Goal: Task Accomplishment & Management: Use online tool/utility

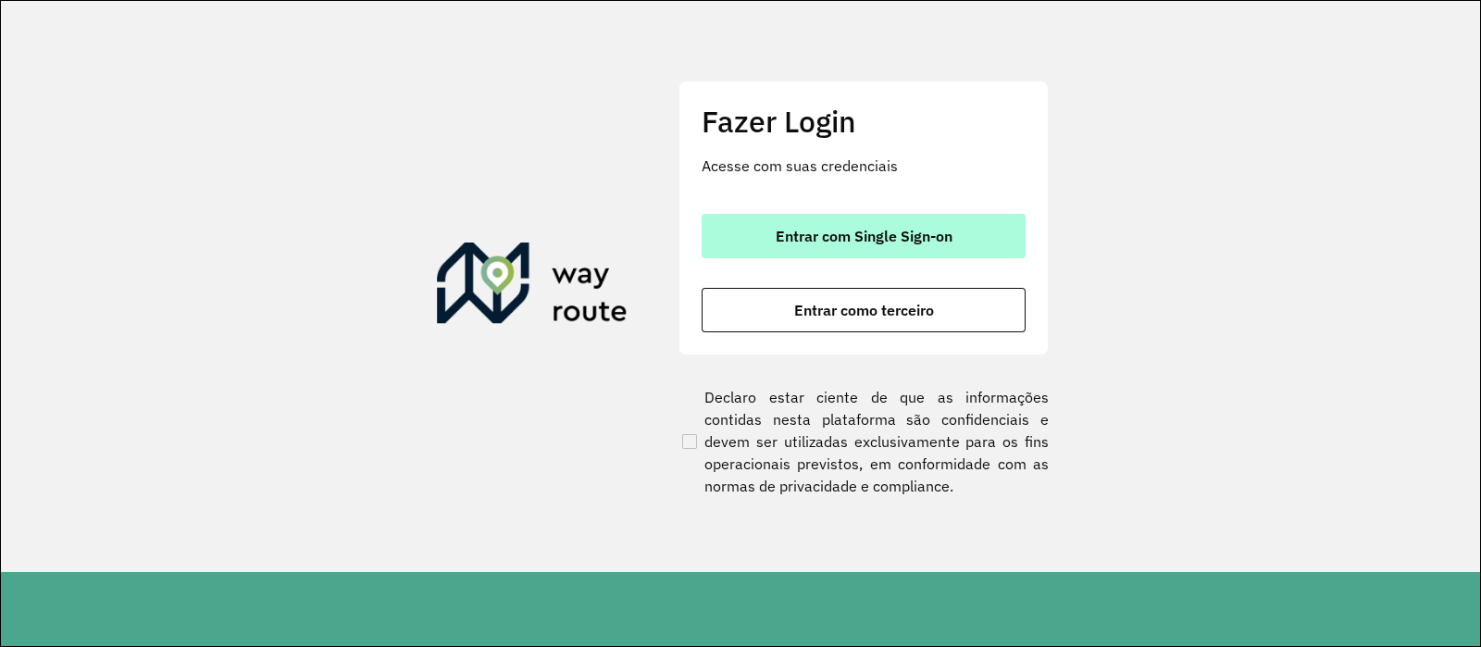
click at [880, 221] on button "Entrar com Single Sign-on" at bounding box center [863, 236] width 324 height 44
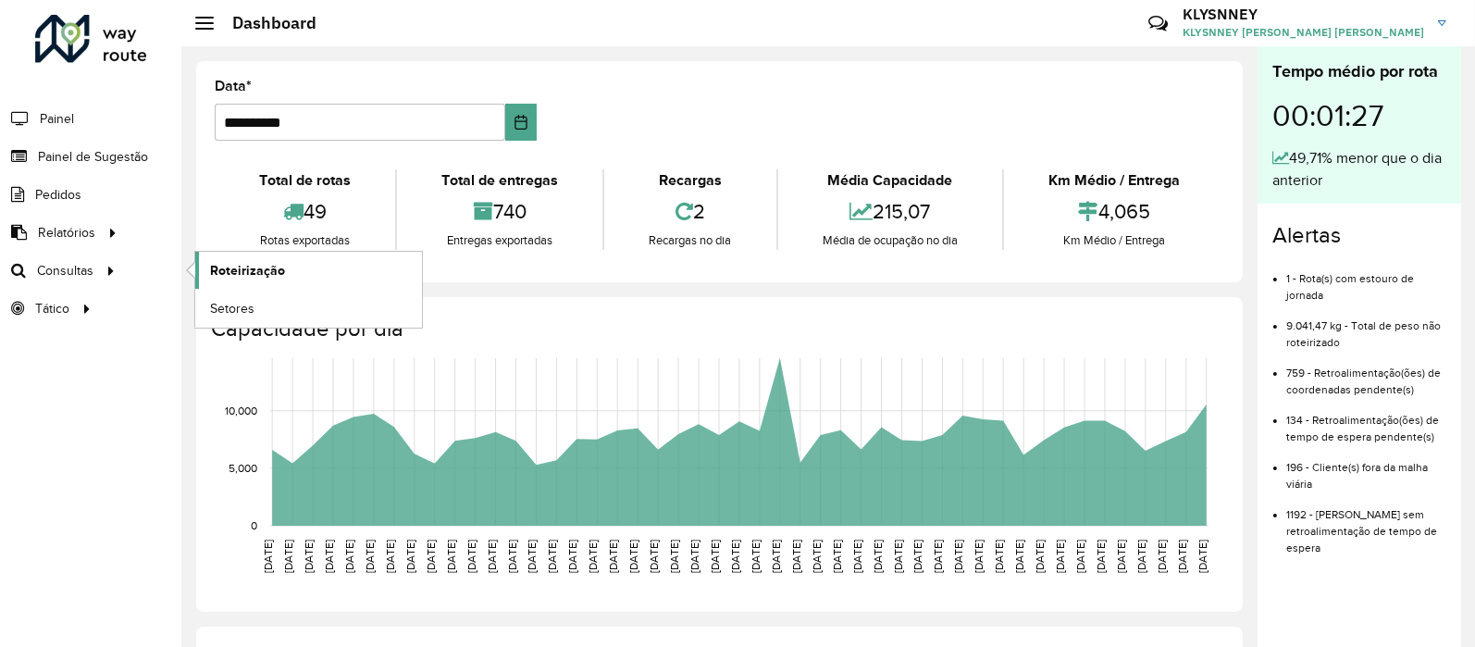
click at [266, 276] on span "Roteirização" at bounding box center [247, 270] width 75 height 19
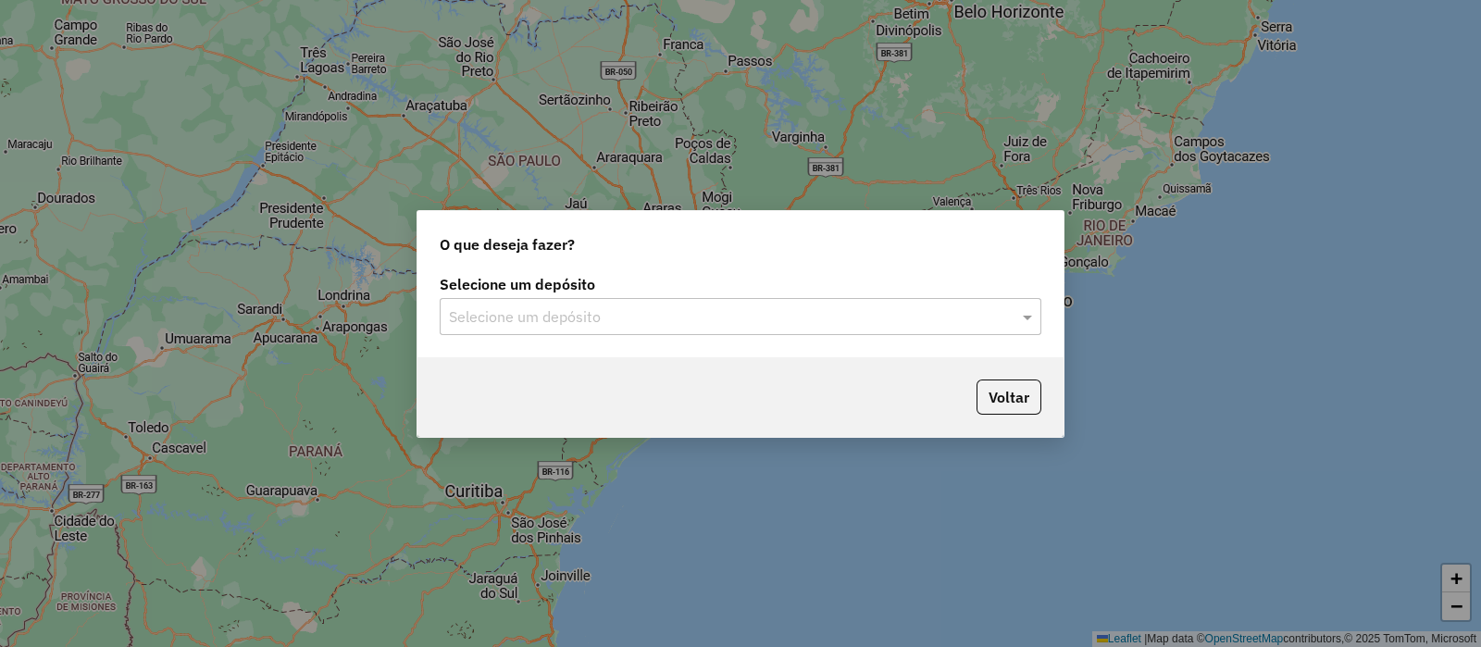
click at [519, 315] on input "text" at bounding box center [722, 317] width 546 height 22
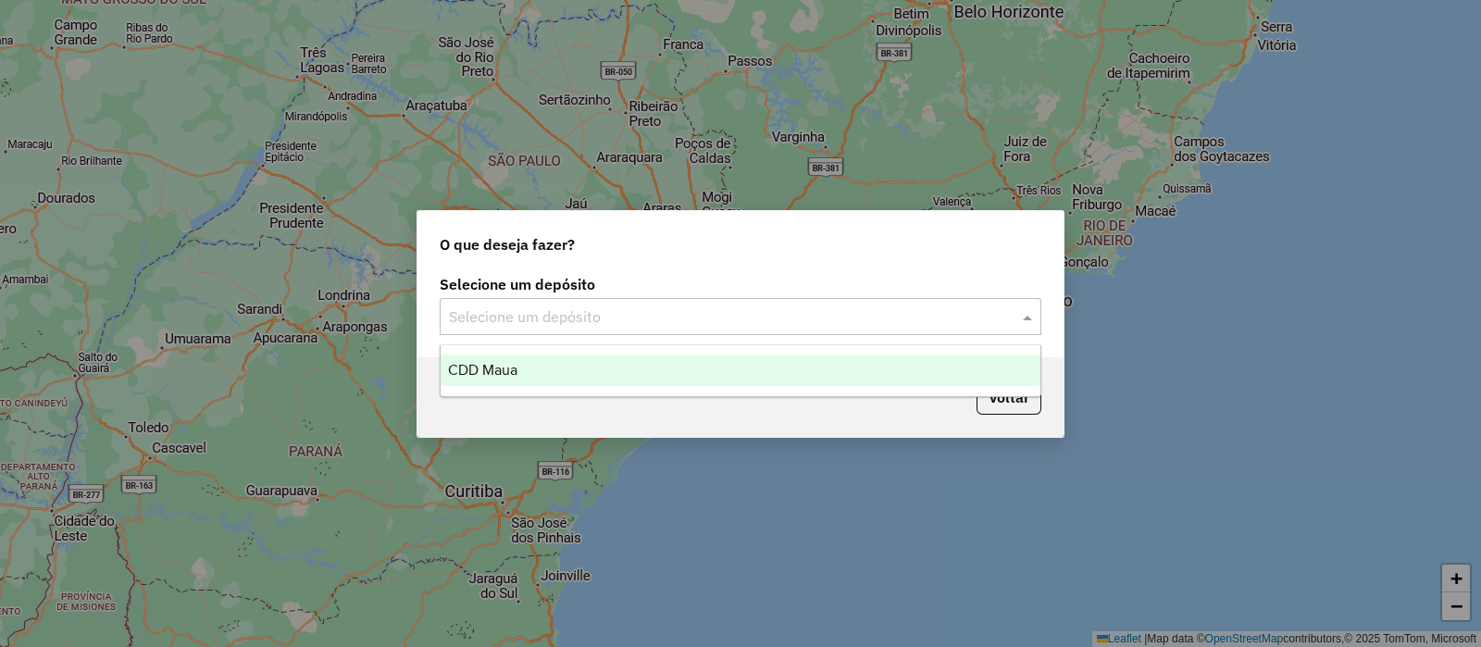
click at [523, 374] on div "CDD Maua" at bounding box center [741, 369] width 600 height 31
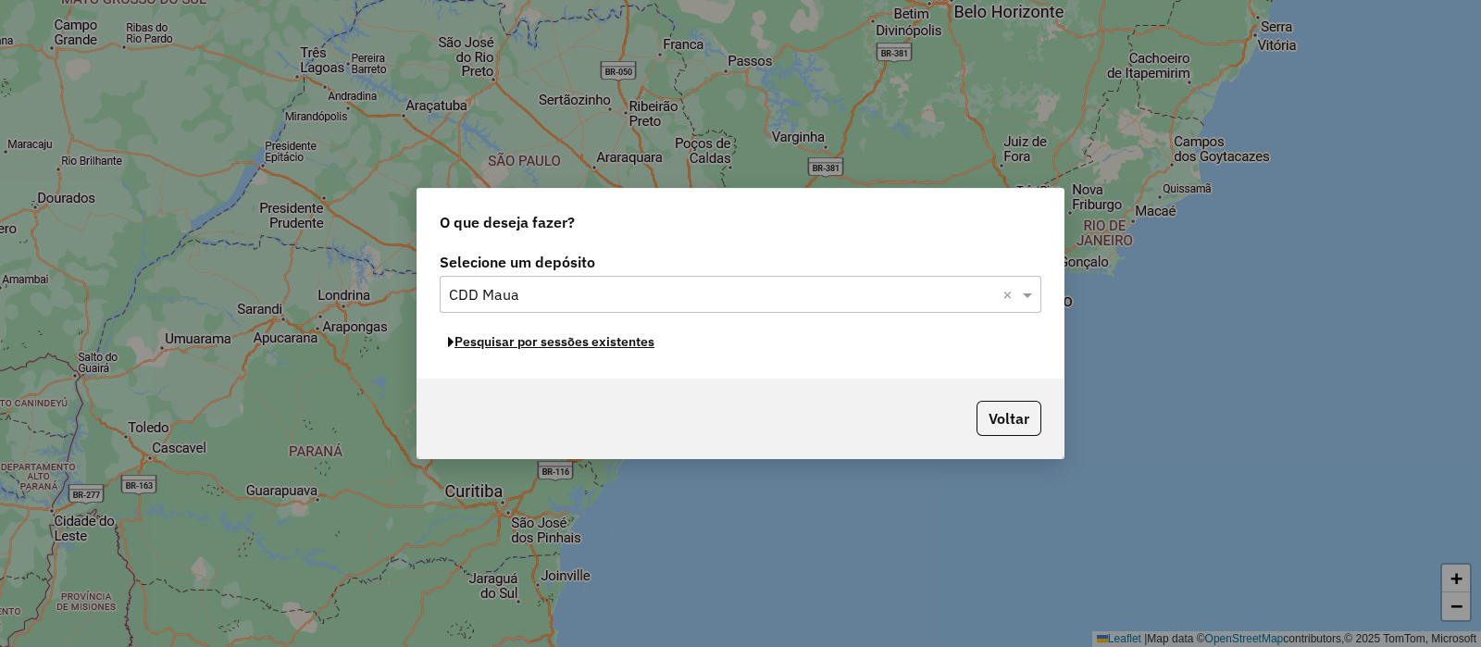
click at [552, 345] on button "Pesquisar por sessões existentes" at bounding box center [551, 342] width 223 height 29
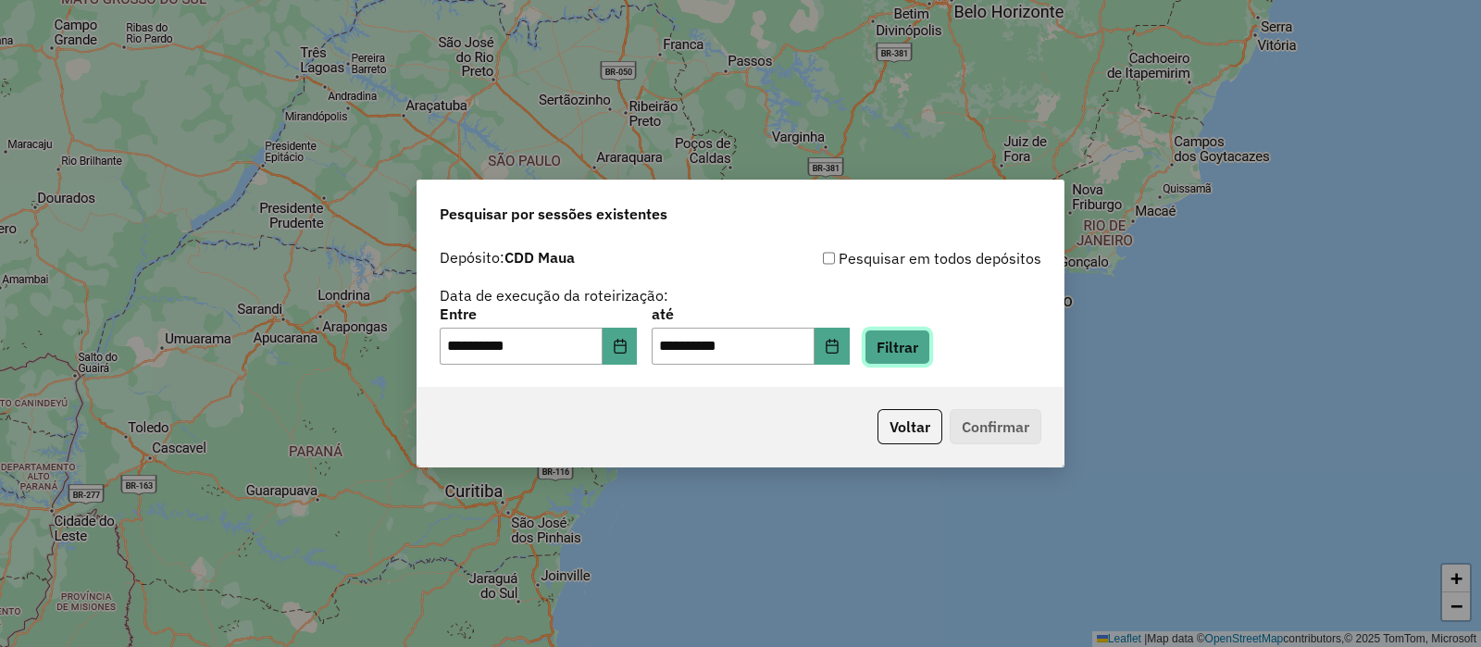
click at [925, 351] on button "Filtrar" at bounding box center [897, 346] width 66 height 35
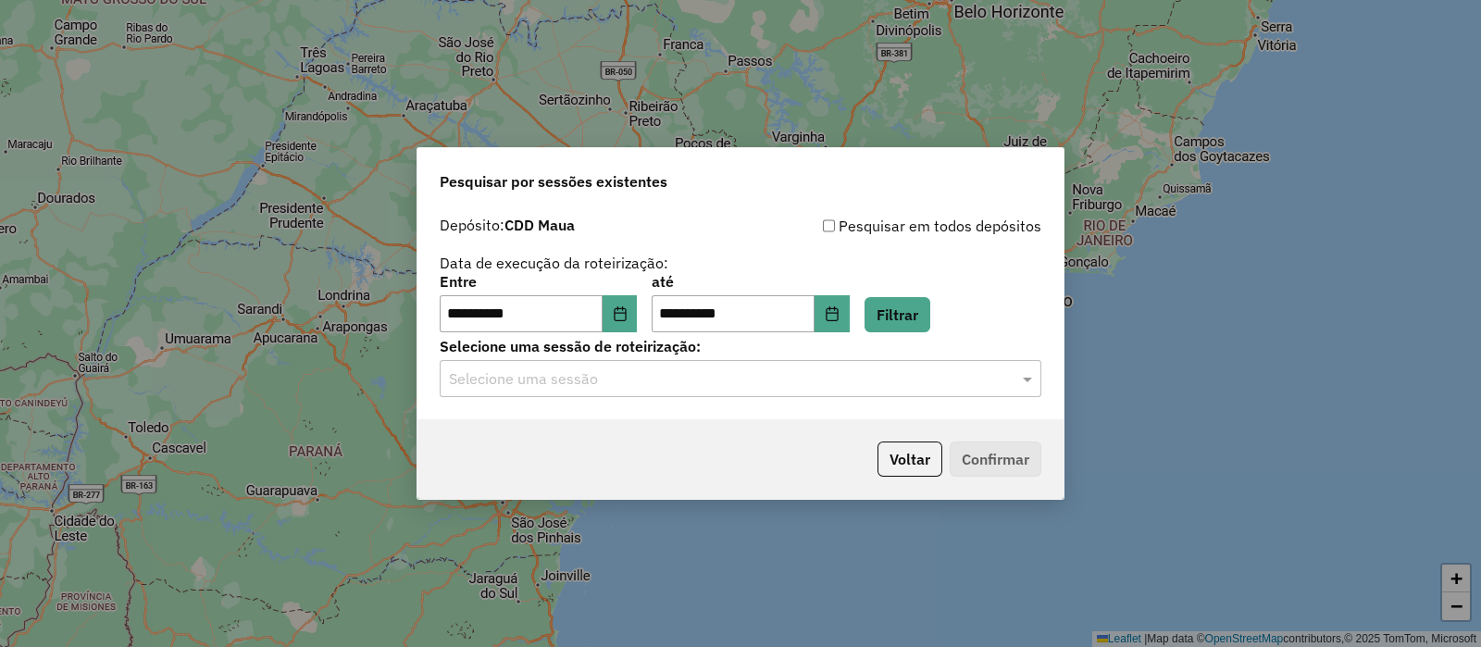
click at [618, 377] on input "text" at bounding box center [722, 379] width 546 height 22
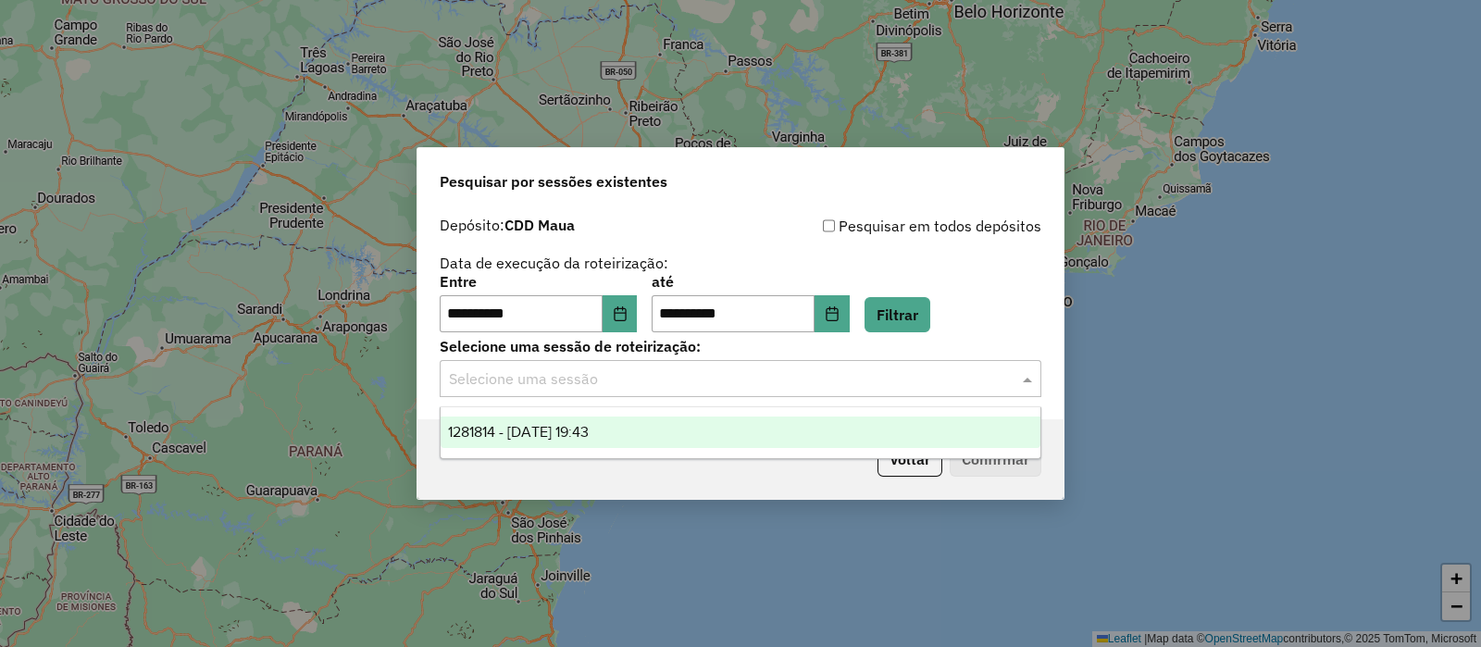
click at [574, 428] on span "1281814 - 24/09/2025 19:43" at bounding box center [518, 432] width 141 height 16
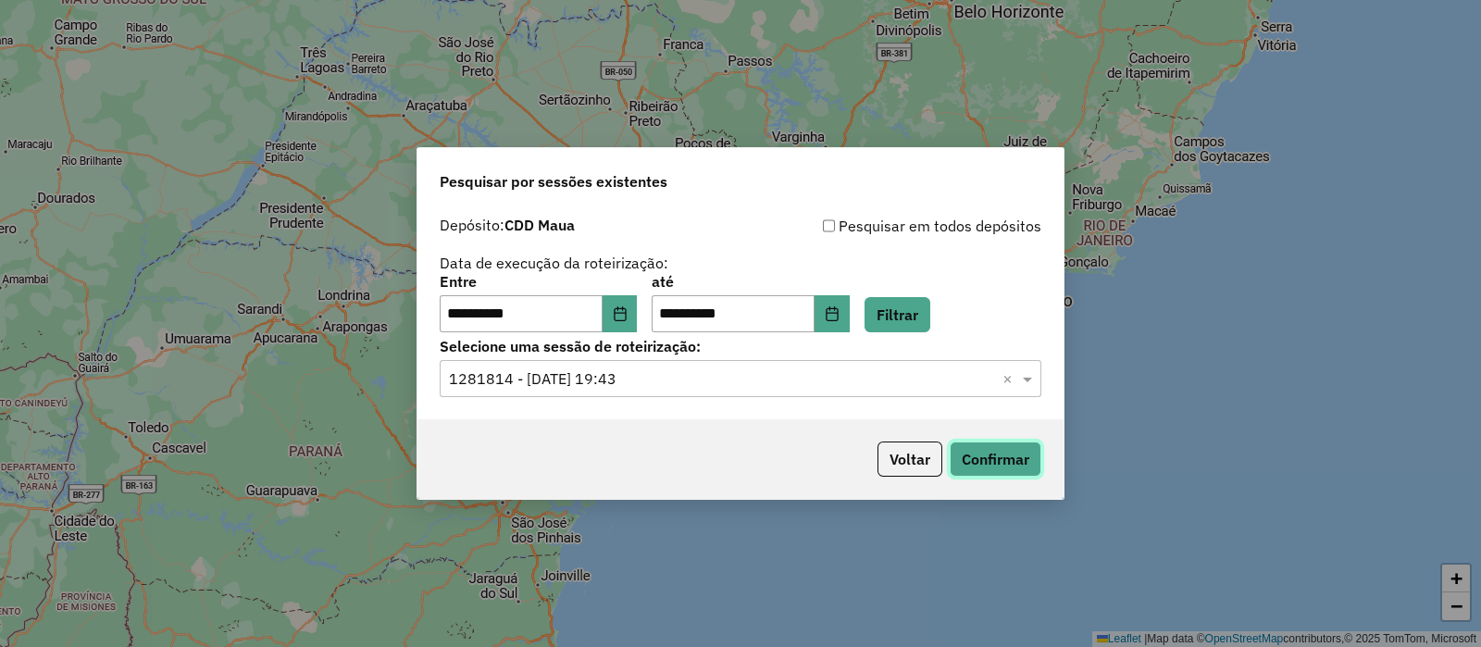
click at [987, 461] on button "Confirmar" at bounding box center [995, 458] width 92 height 35
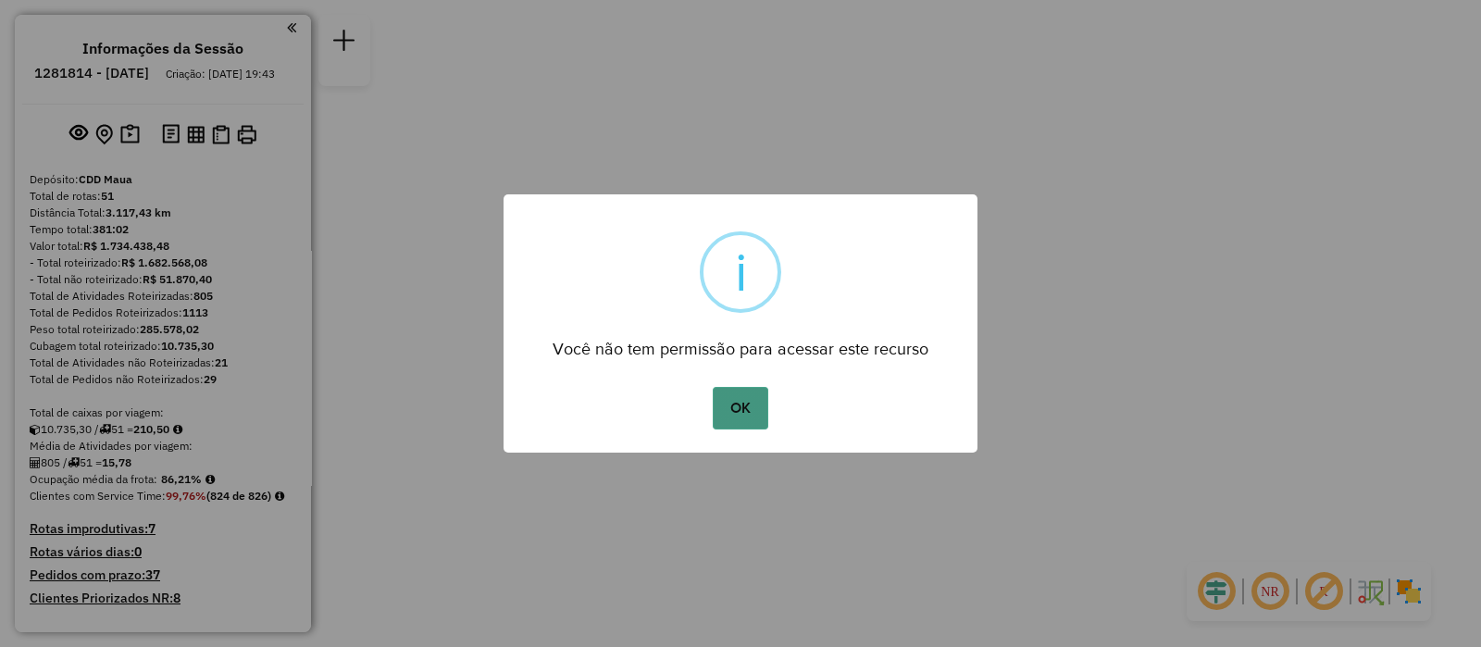
click at [735, 419] on button "OK" at bounding box center [740, 408] width 55 height 43
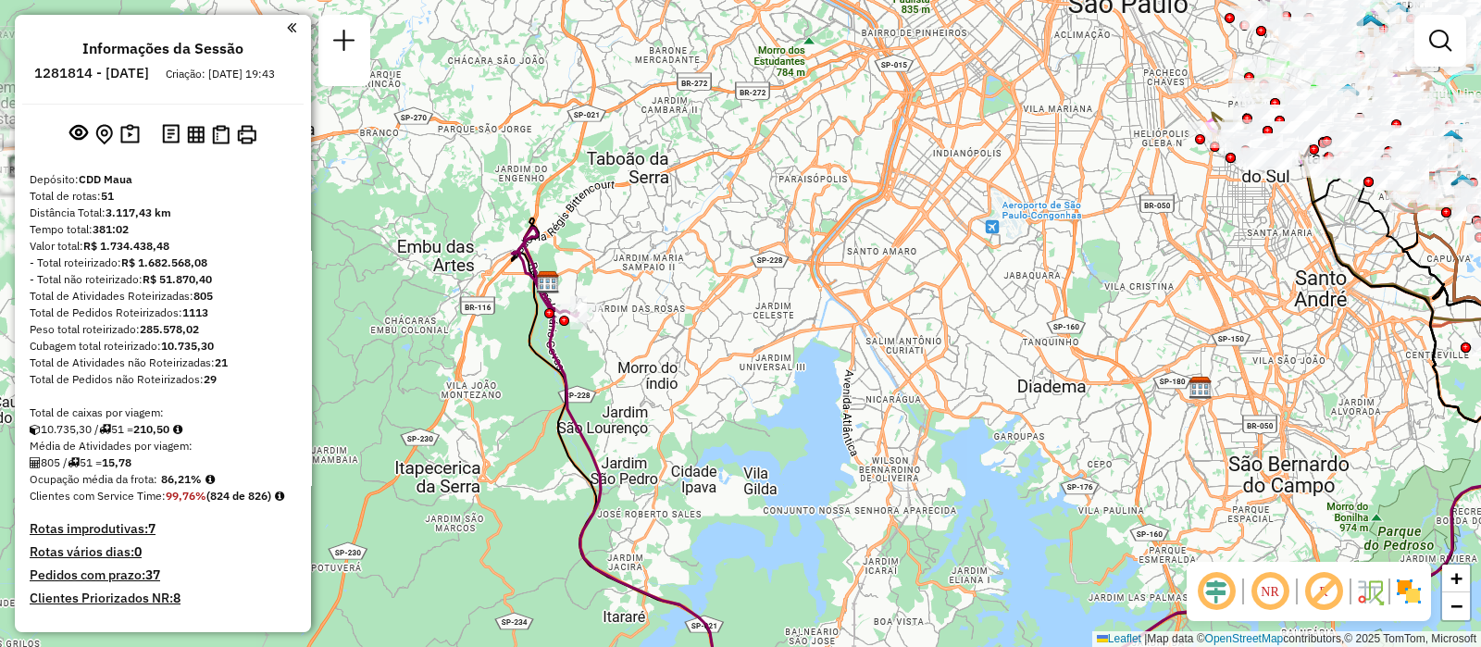
drag, startPoint x: 453, startPoint y: 342, endPoint x: 680, endPoint y: 389, distance: 231.4
click at [680, 389] on div "Janela de atendimento Grade de atendimento Capacidade Transportadoras Veículos …" at bounding box center [740, 323] width 1481 height 647
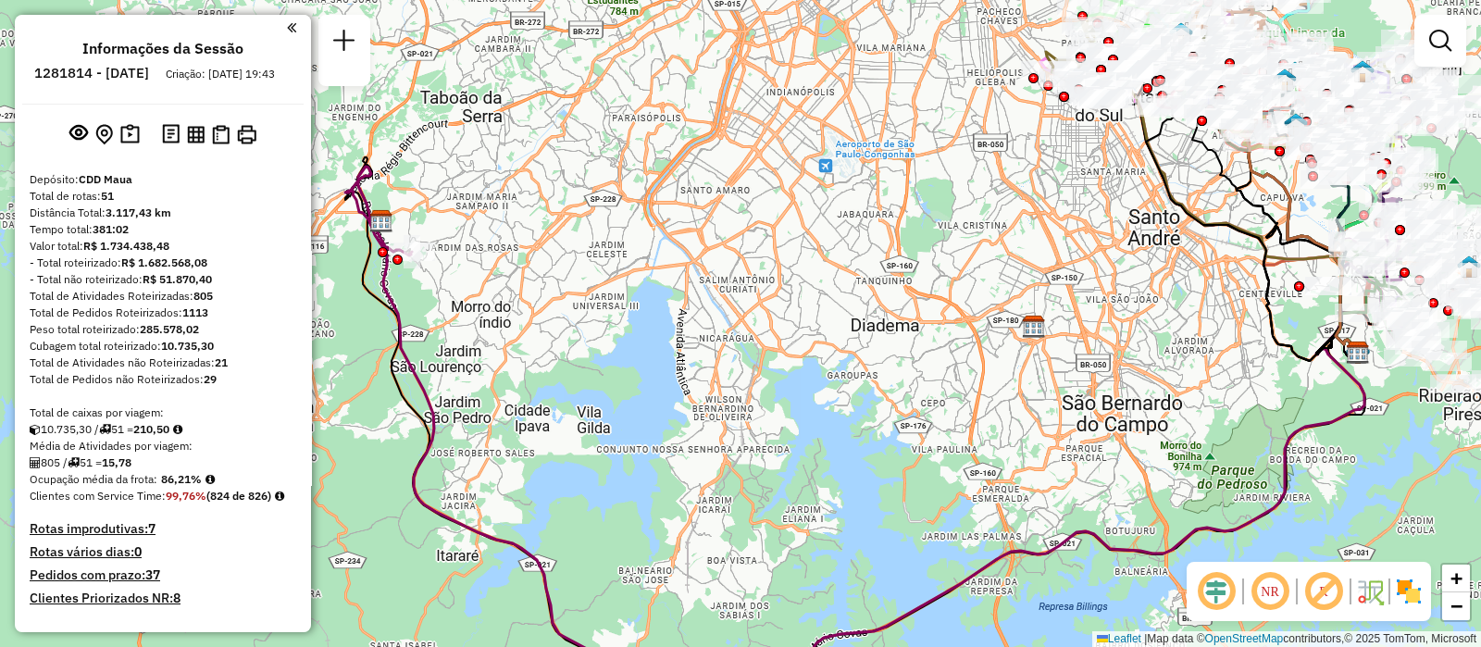
drag, startPoint x: 837, startPoint y: 362, endPoint x: 614, endPoint y: 306, distance: 228.9
click at [610, 307] on div "Janela de atendimento Grade de atendimento Capacidade Transportadoras Veículos …" at bounding box center [740, 323] width 1481 height 647
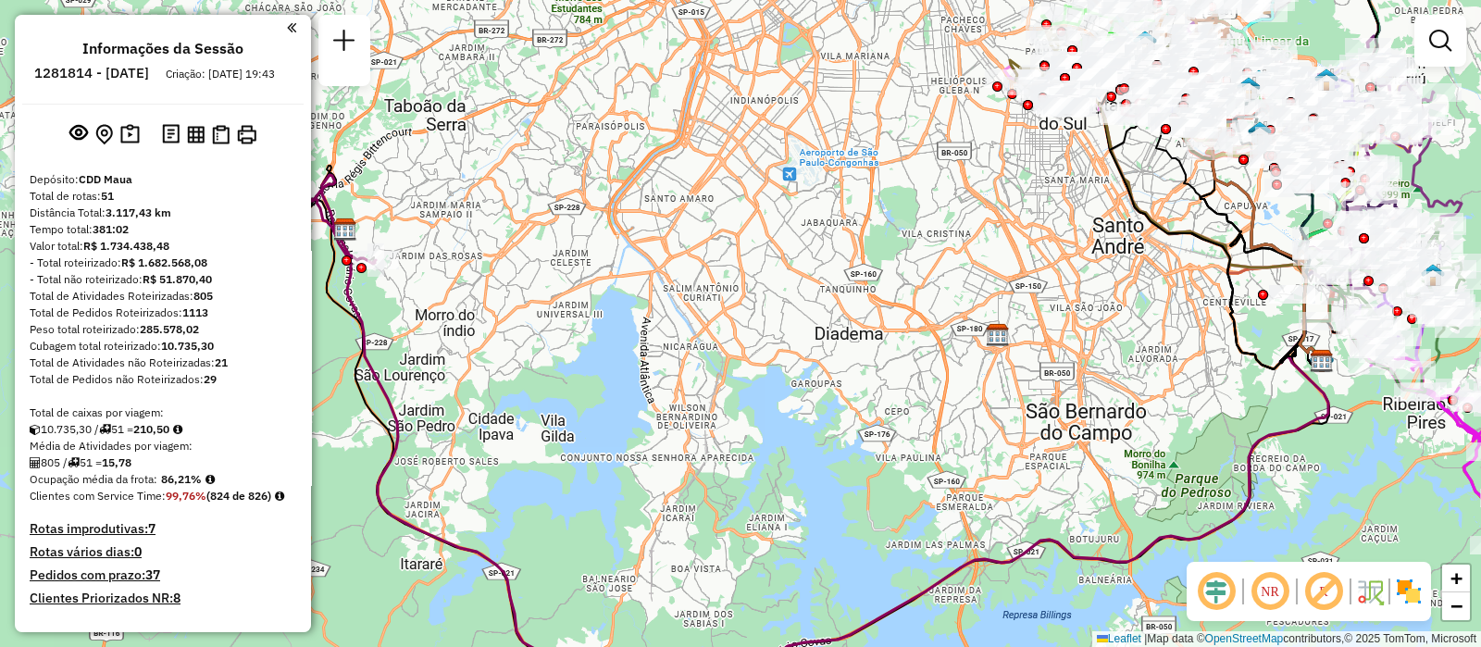
drag, startPoint x: 1105, startPoint y: 401, endPoint x: 1069, endPoint y: 409, distance: 37.0
click at [1069, 409] on div "Janela de atendimento Grade de atendimento Capacidade Transportadoras Veículos …" at bounding box center [740, 323] width 1481 height 647
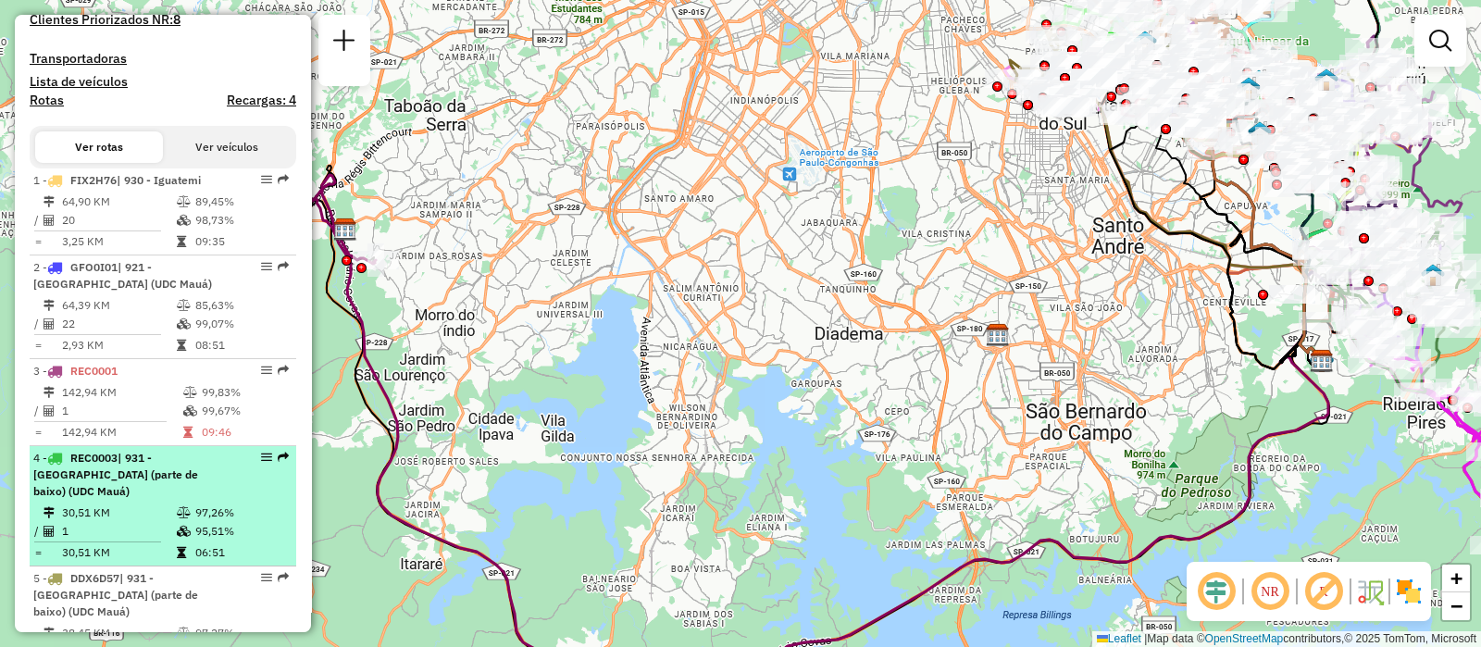
scroll to position [694, 0]
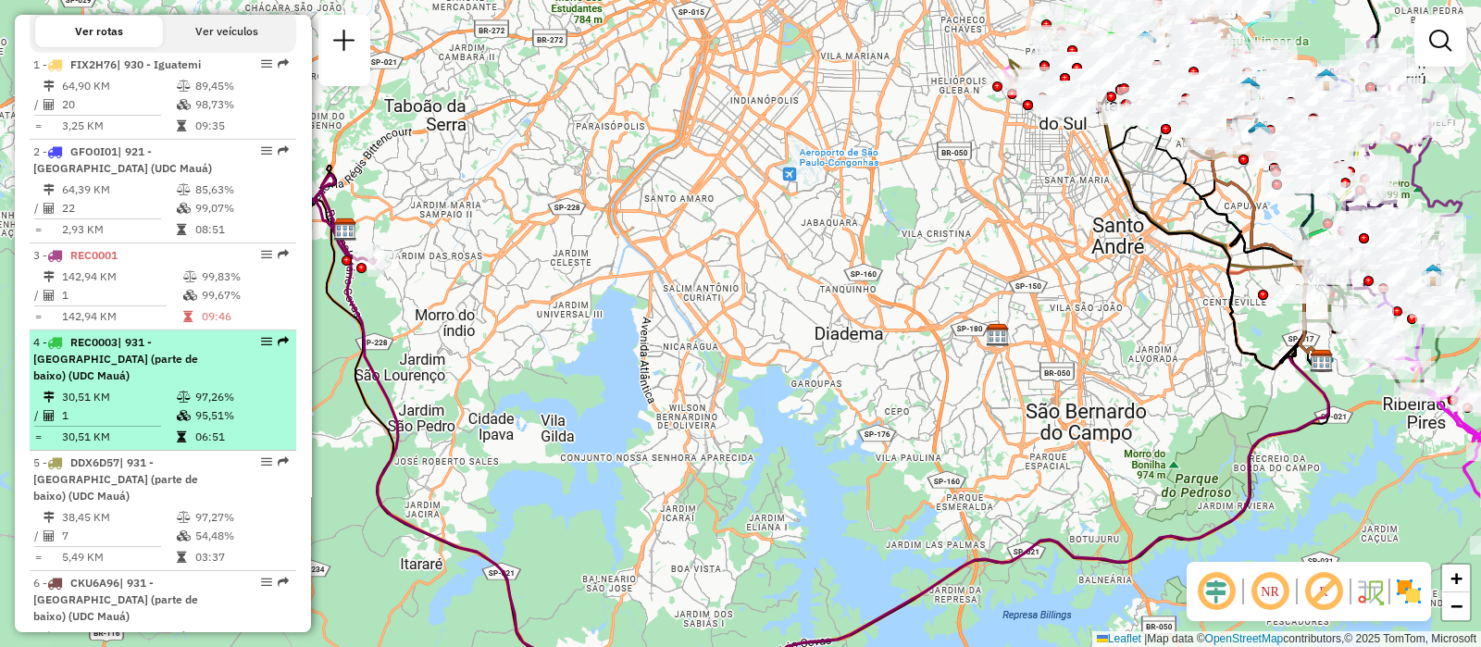
click at [130, 406] on td "30,51 KM" at bounding box center [118, 397] width 115 height 19
select select "**********"
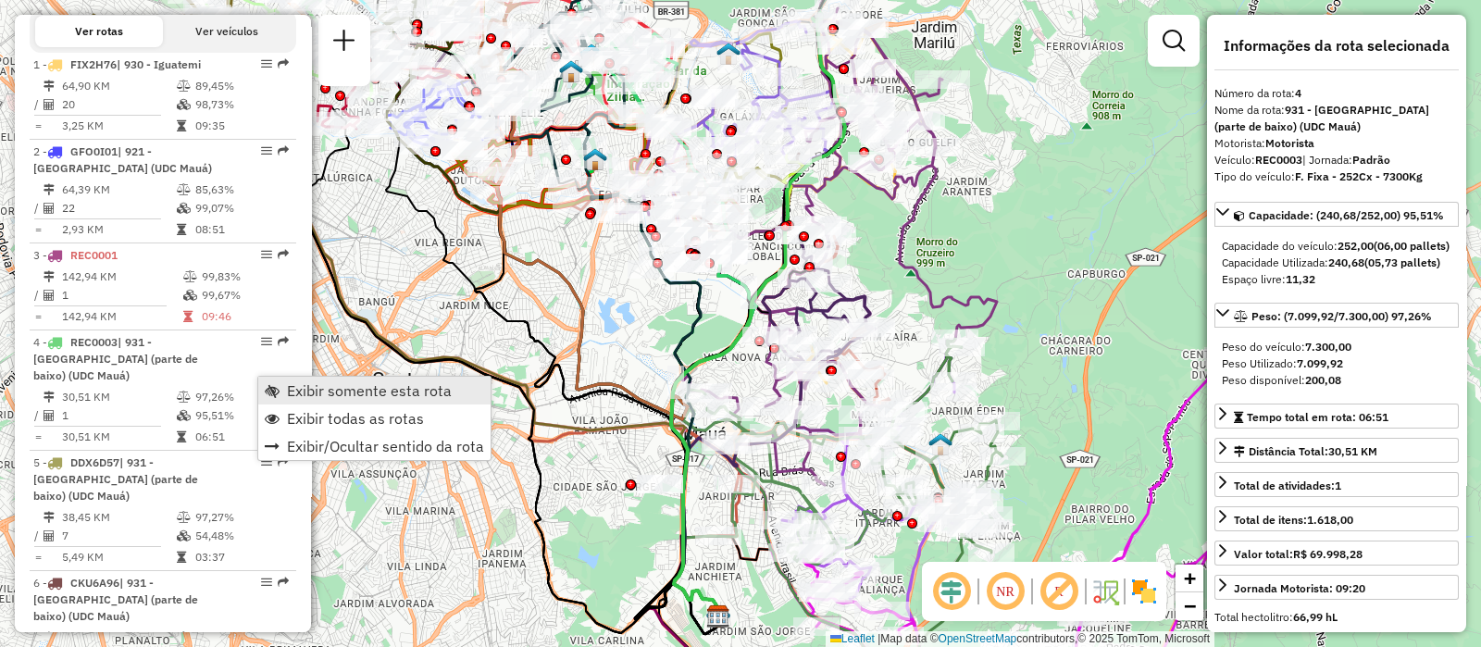
click at [298, 386] on span "Exibir somente esta rota" at bounding box center [369, 390] width 165 height 15
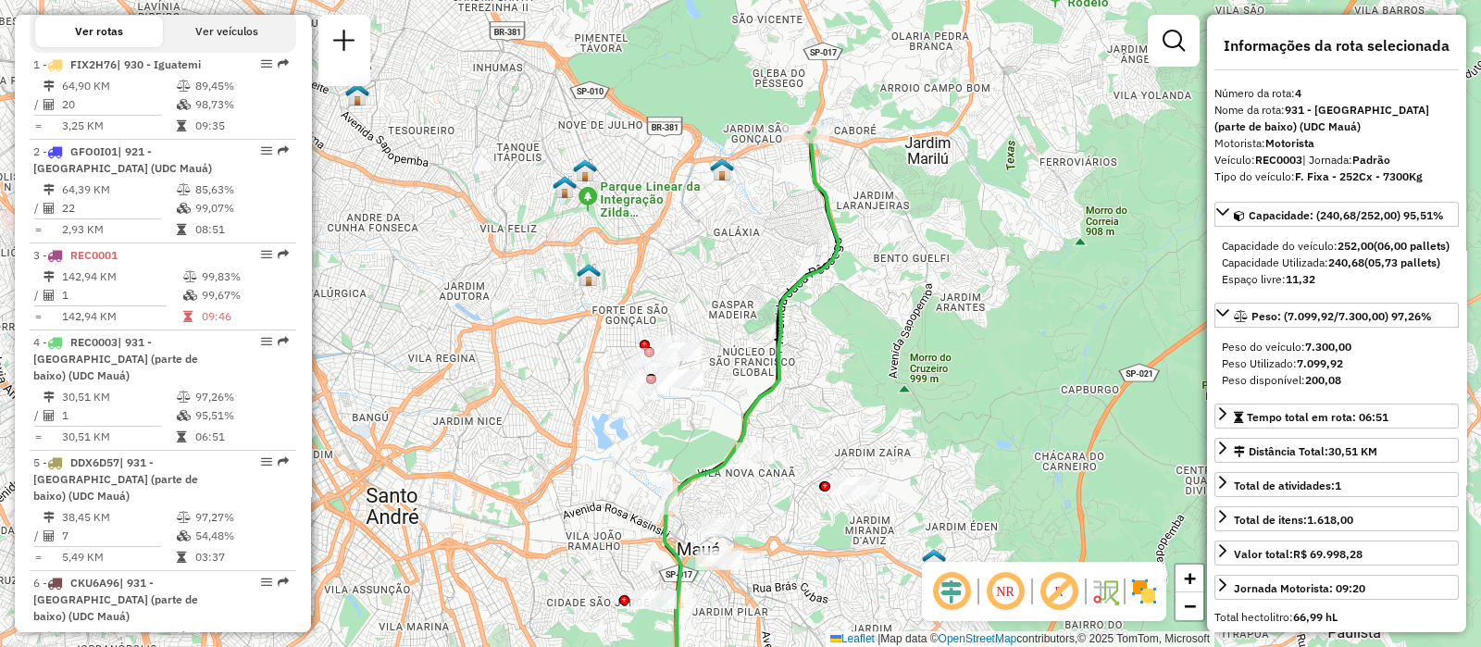
drag, startPoint x: 847, startPoint y: 118, endPoint x: 838, endPoint y: 248, distance: 129.9
click at [838, 252] on icon at bounding box center [751, 430] width 174 height 603
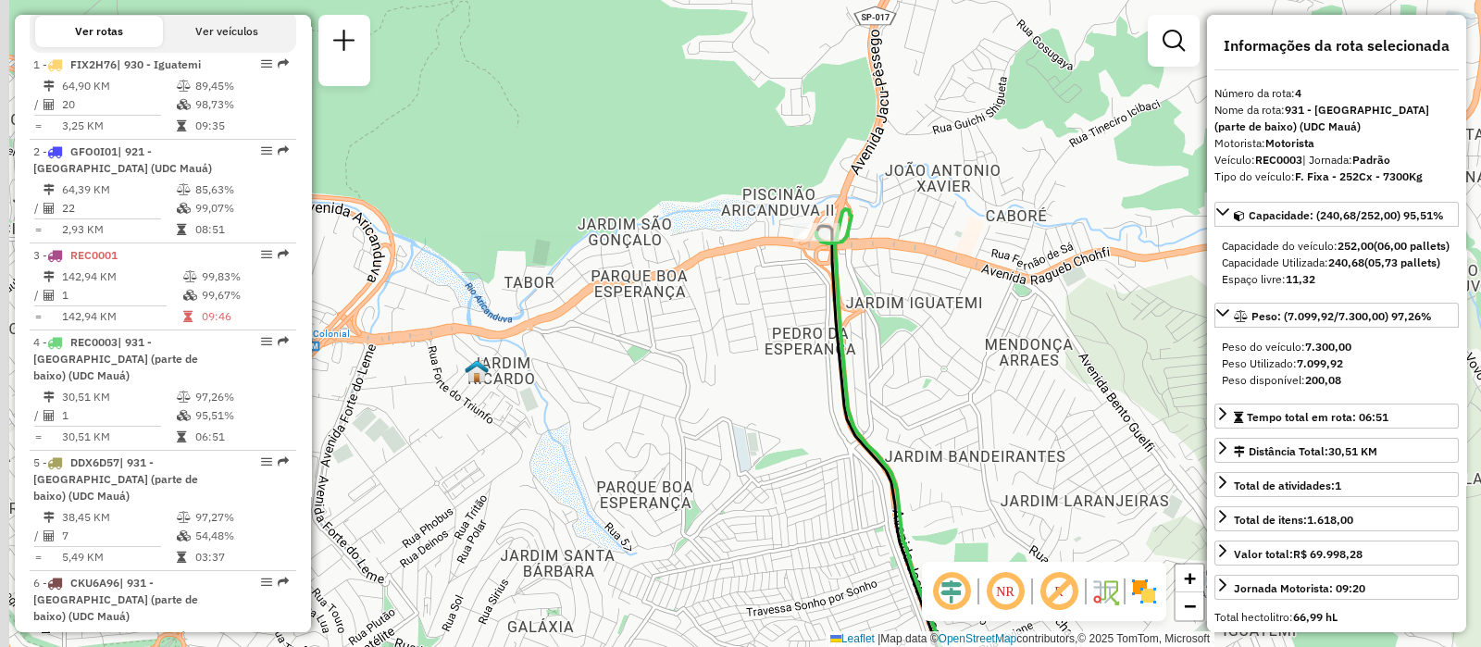
drag, startPoint x: 925, startPoint y: 447, endPoint x: 938, endPoint y: 470, distance: 26.5
click at [939, 478] on div "Janela de atendimento Grade de atendimento Capacidade Transportadoras Veículos …" at bounding box center [740, 323] width 1481 height 647
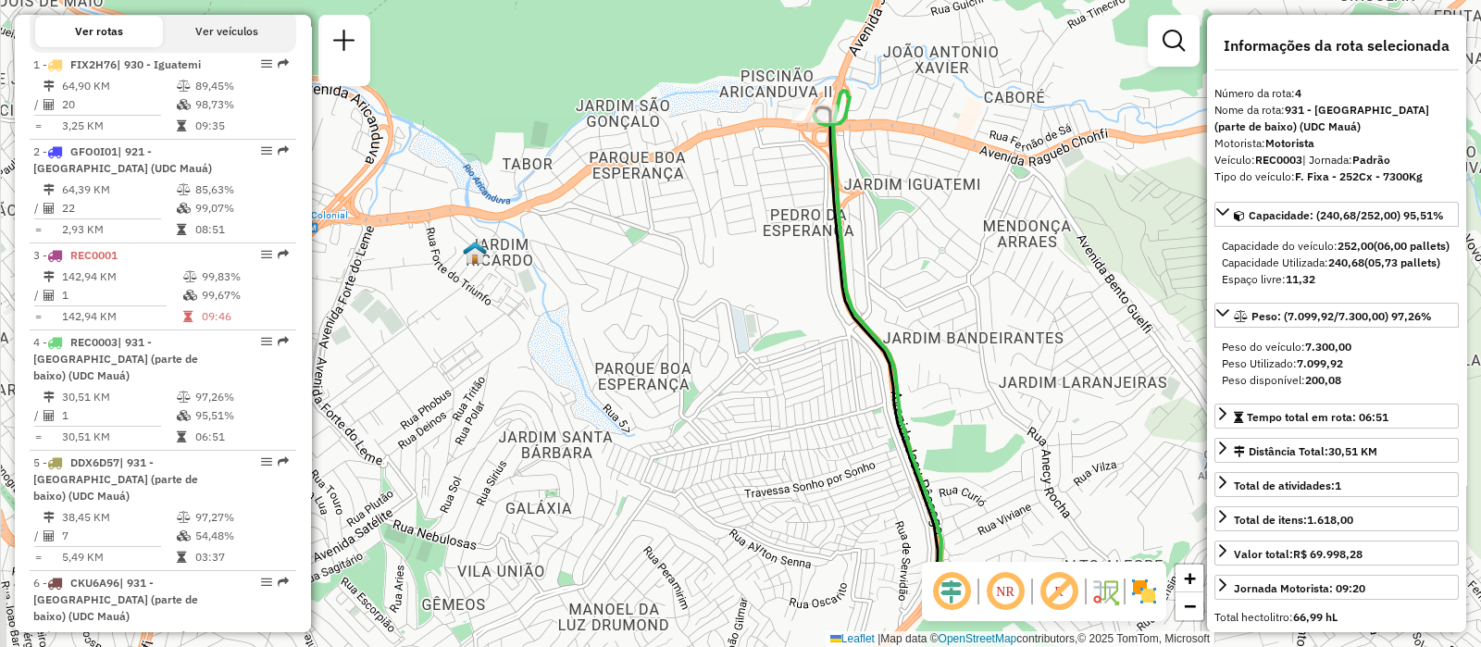
drag, startPoint x: 932, startPoint y: 451, endPoint x: 930, endPoint y: 329, distance: 121.2
click at [930, 329] on div "Janela de atendimento Grade de atendimento Capacidade Transportadoras Veículos …" at bounding box center [740, 323] width 1481 height 647
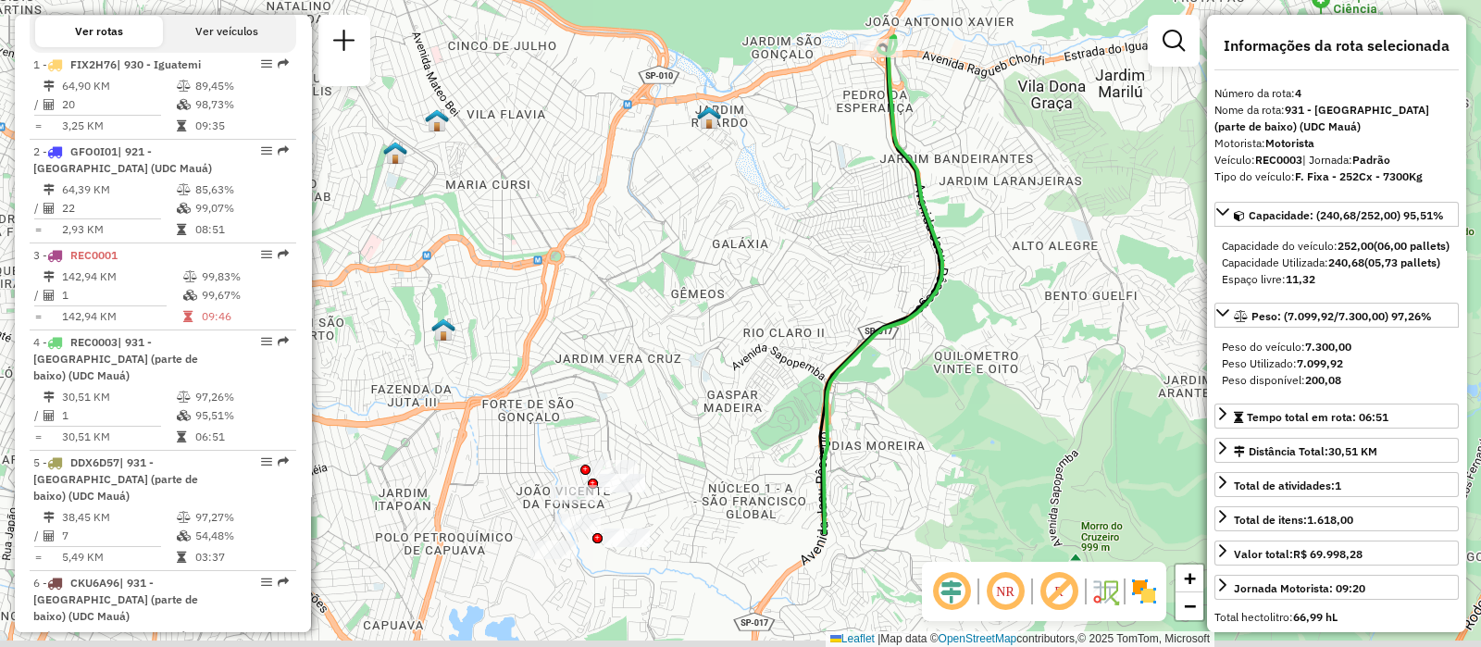
drag, startPoint x: 875, startPoint y: 417, endPoint x: 884, endPoint y: 235, distance: 182.5
click at [884, 235] on div "Janela de atendimento Grade de atendimento Capacidade Transportadoras Veículos …" at bounding box center [740, 323] width 1481 height 647
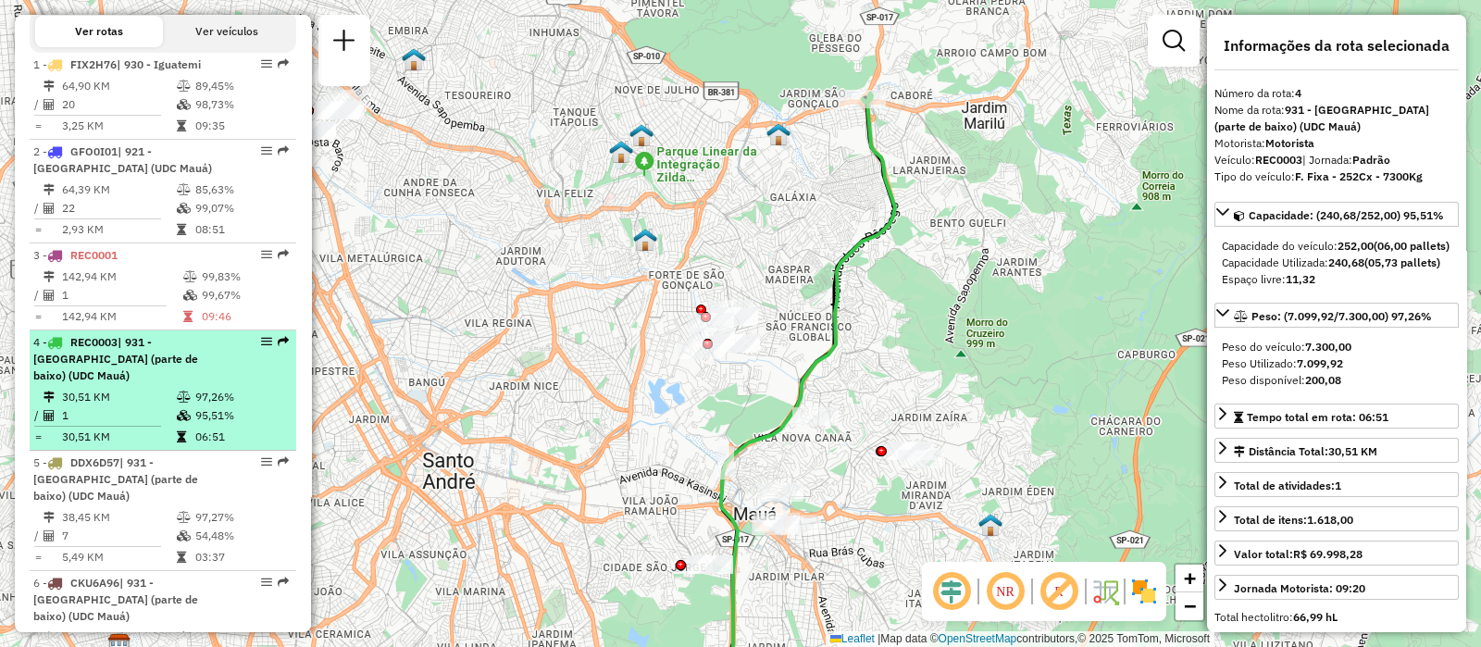
click at [198, 382] on span "| 931 - Parque do Carmo (parte de baixo) (UDC Mauá)" at bounding box center [115, 358] width 165 height 47
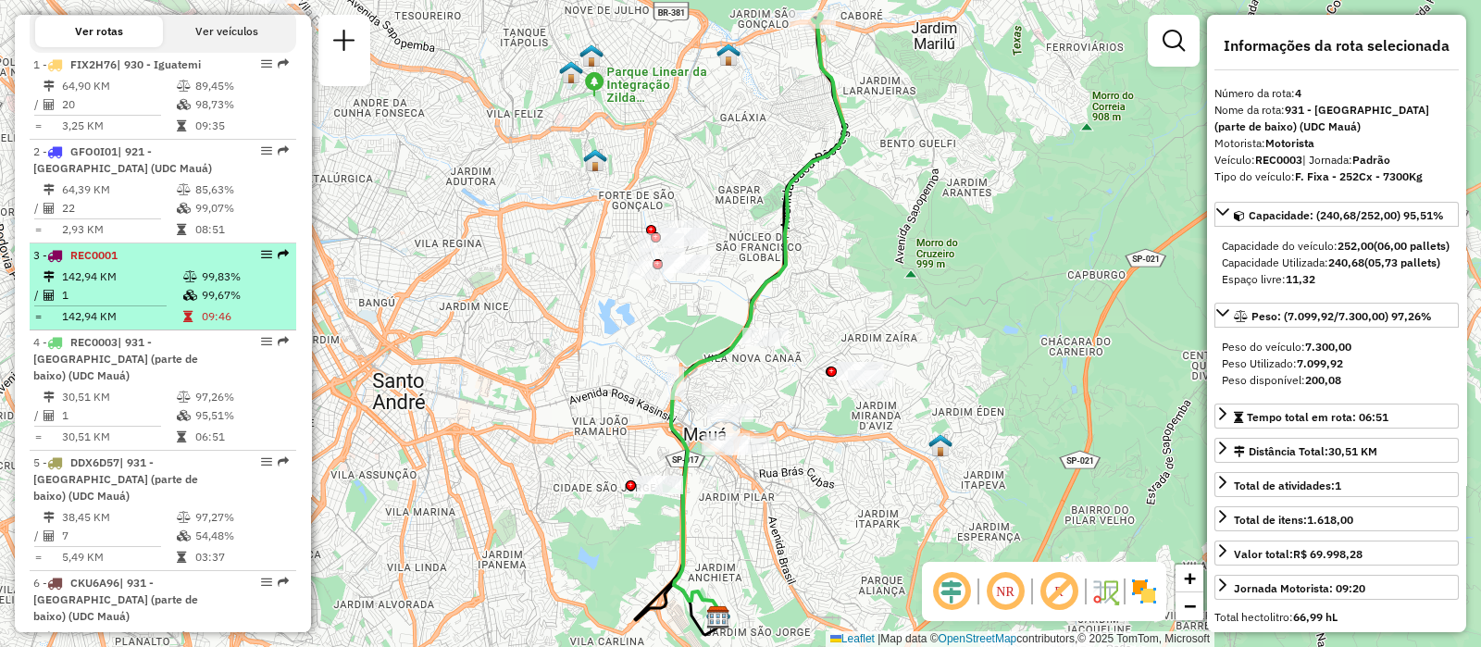
click at [144, 286] on td "142,94 KM" at bounding box center [121, 276] width 121 height 19
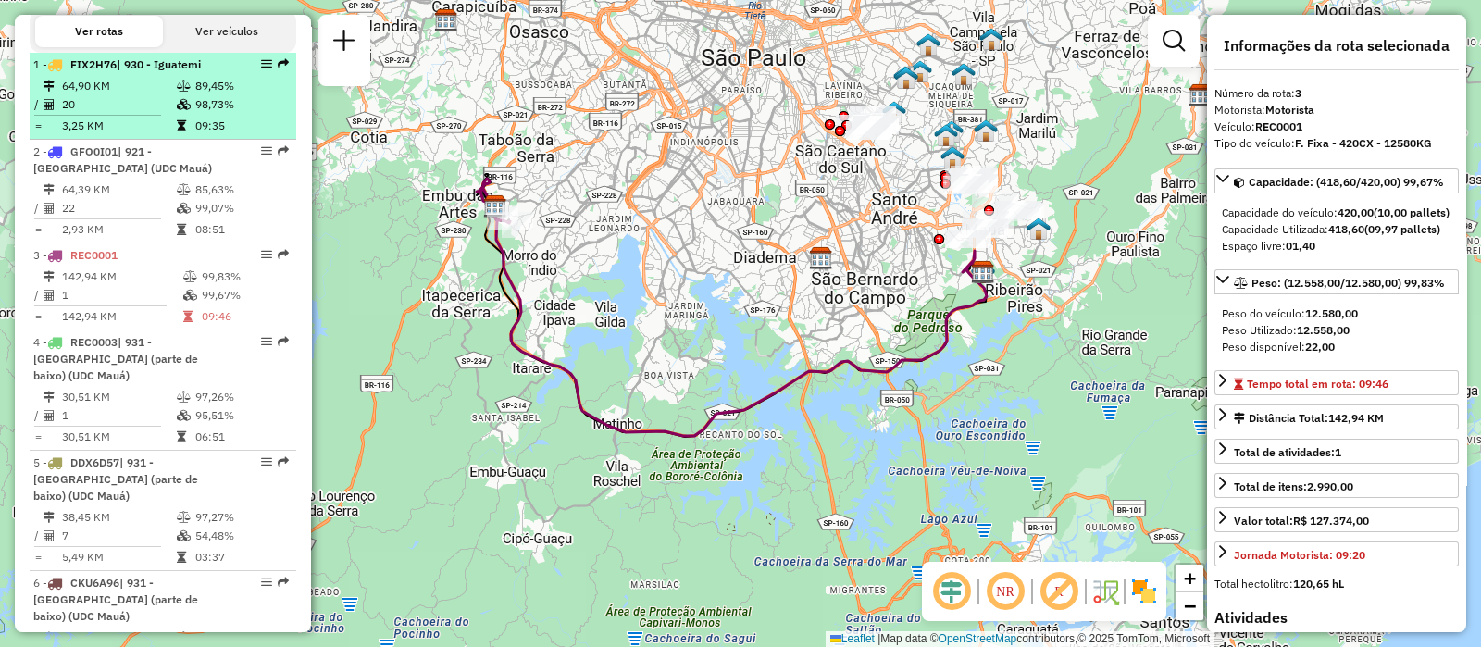
click at [147, 114] on td "20" at bounding box center [118, 104] width 115 height 19
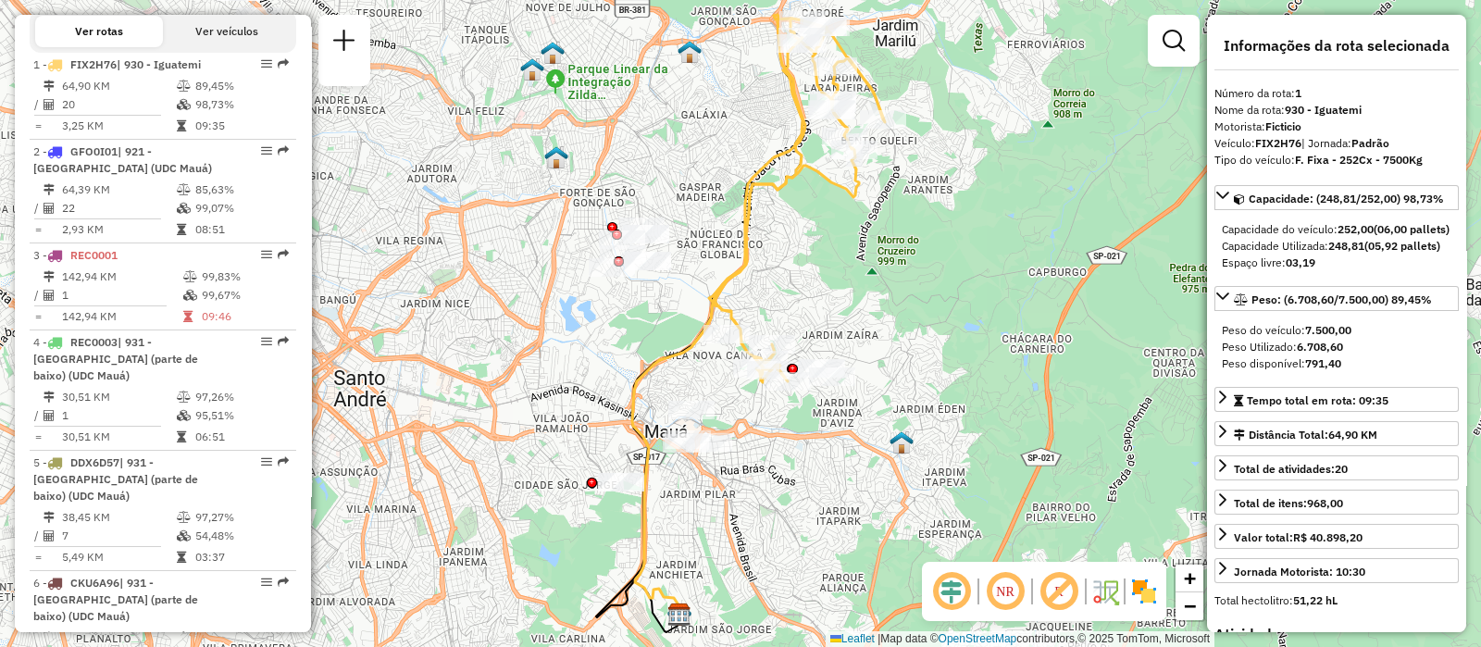
click at [949, 596] on em at bounding box center [951, 591] width 44 height 44
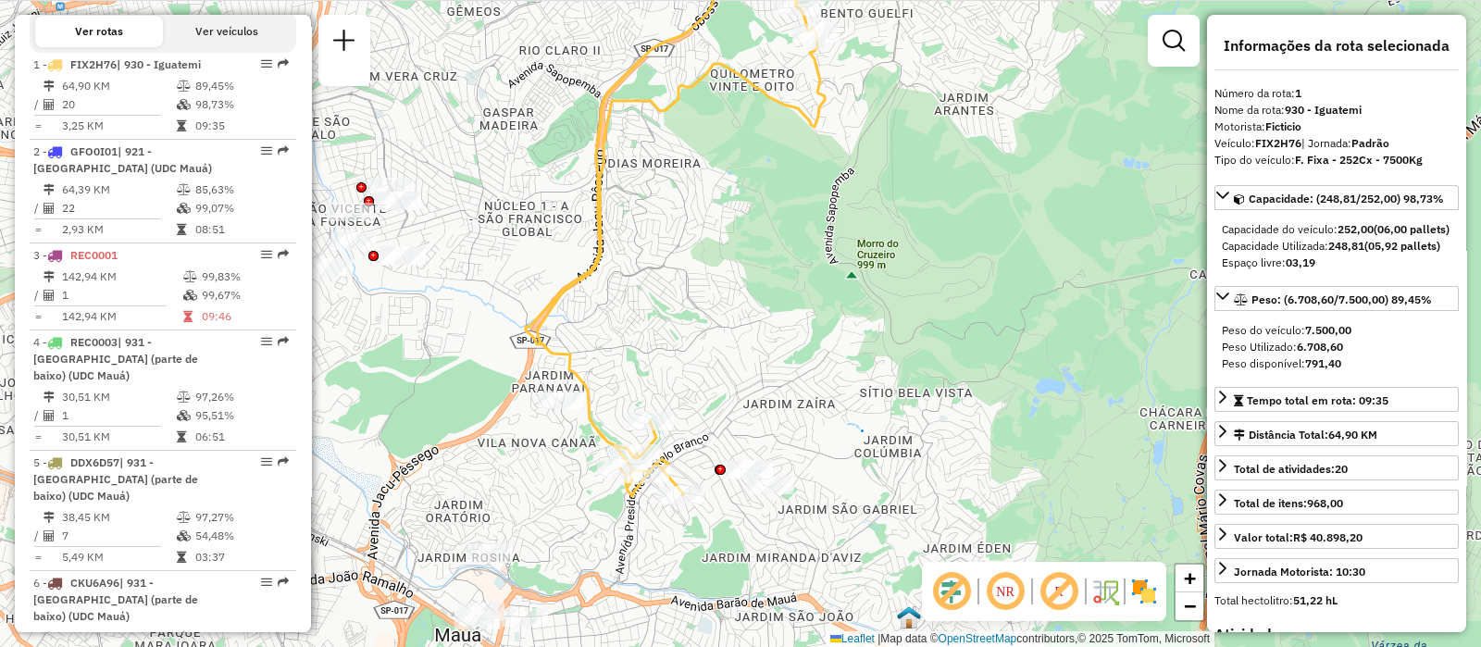
click at [949, 587] on em at bounding box center [951, 591] width 44 height 44
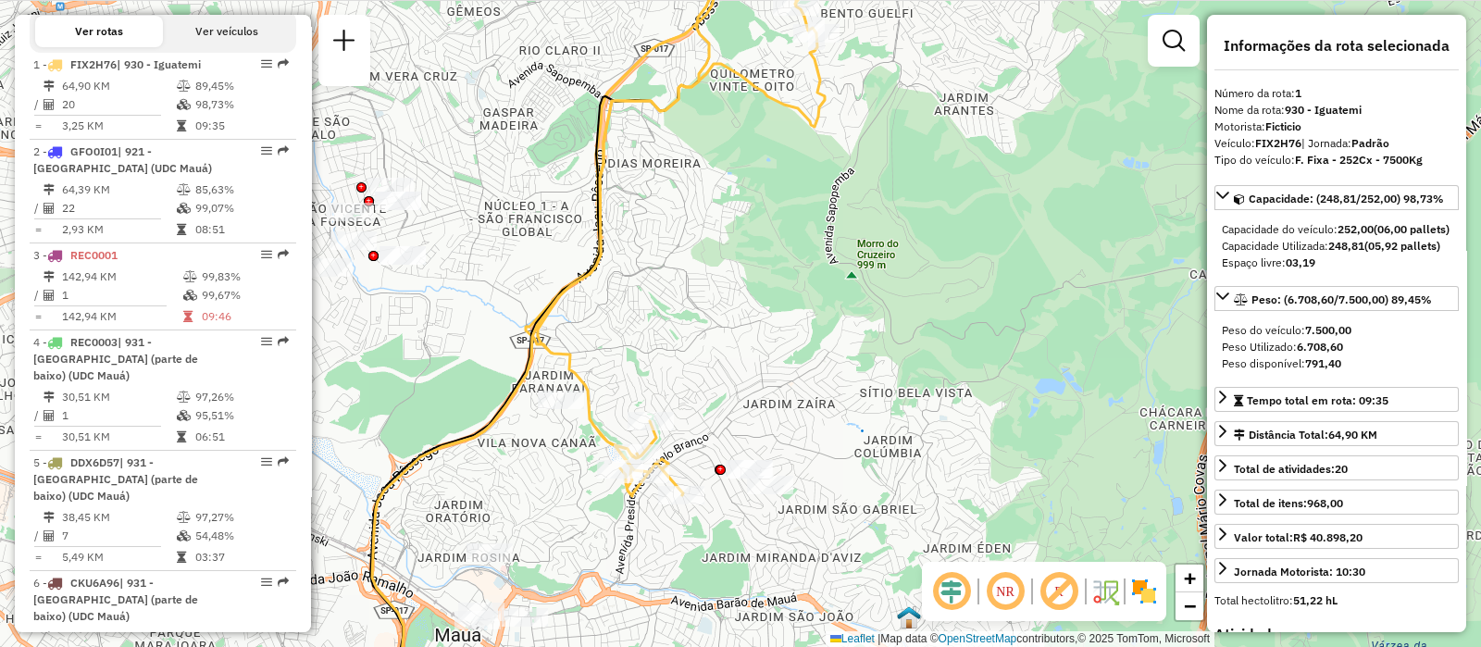
click at [1004, 591] on em at bounding box center [1005, 591] width 44 height 44
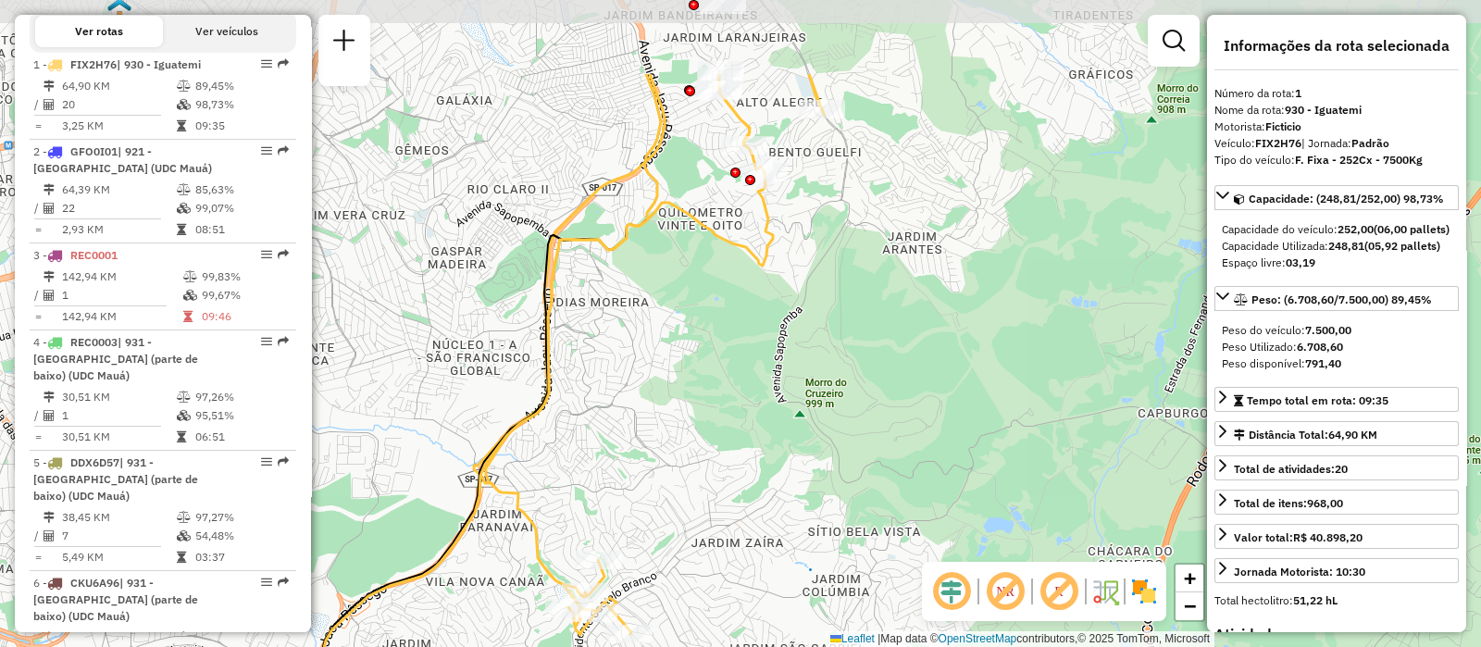
drag, startPoint x: 769, startPoint y: 321, endPoint x: 716, endPoint y: 419, distance: 111.4
click at [716, 419] on div "Janela de atendimento Grade de atendimento Capacidade Transportadoras Veículos …" at bounding box center [740, 323] width 1481 height 647
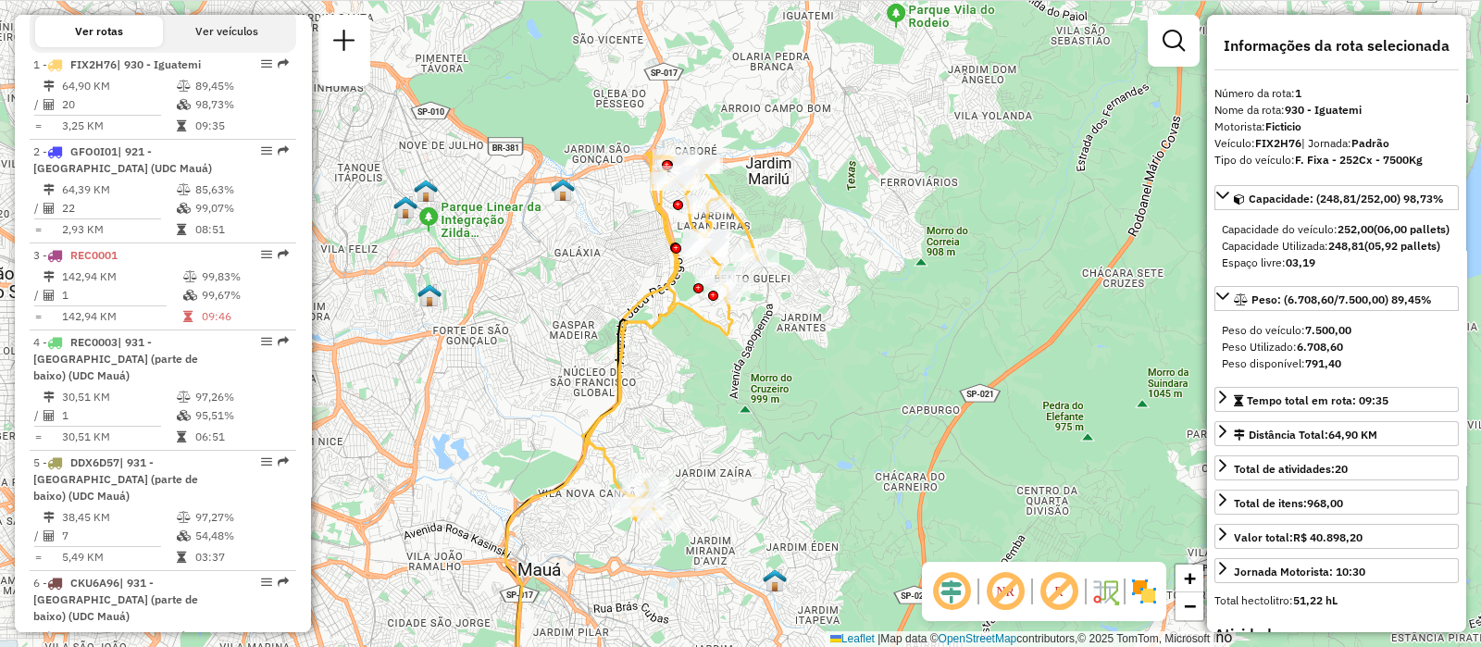
drag, startPoint x: 757, startPoint y: 385, endPoint x: 738, endPoint y: 385, distance: 19.4
click at [738, 385] on div "Janela de atendimento Grade de atendimento Capacidade Transportadoras Veículos …" at bounding box center [740, 323] width 1481 height 647
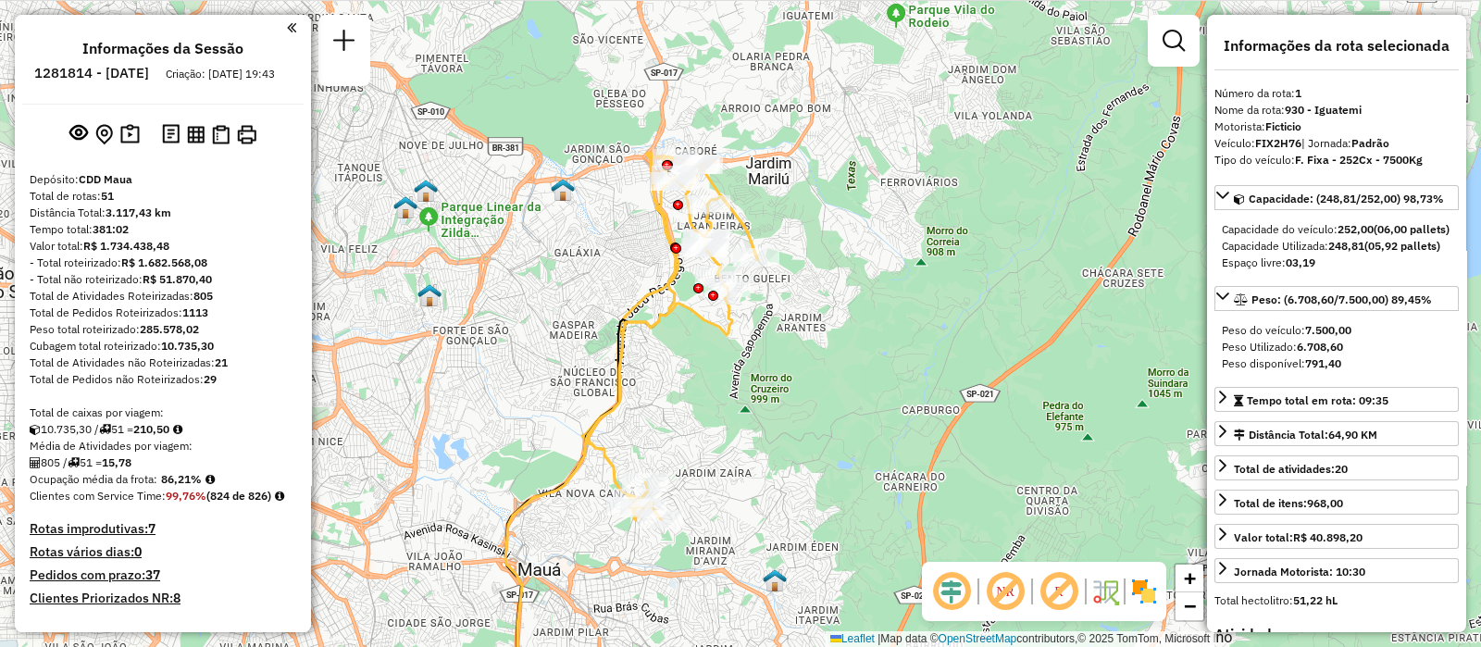
click at [109, 67] on h6 "1281814 - 24/09/2025" at bounding box center [91, 73] width 115 height 17
copy h6 "1281814"
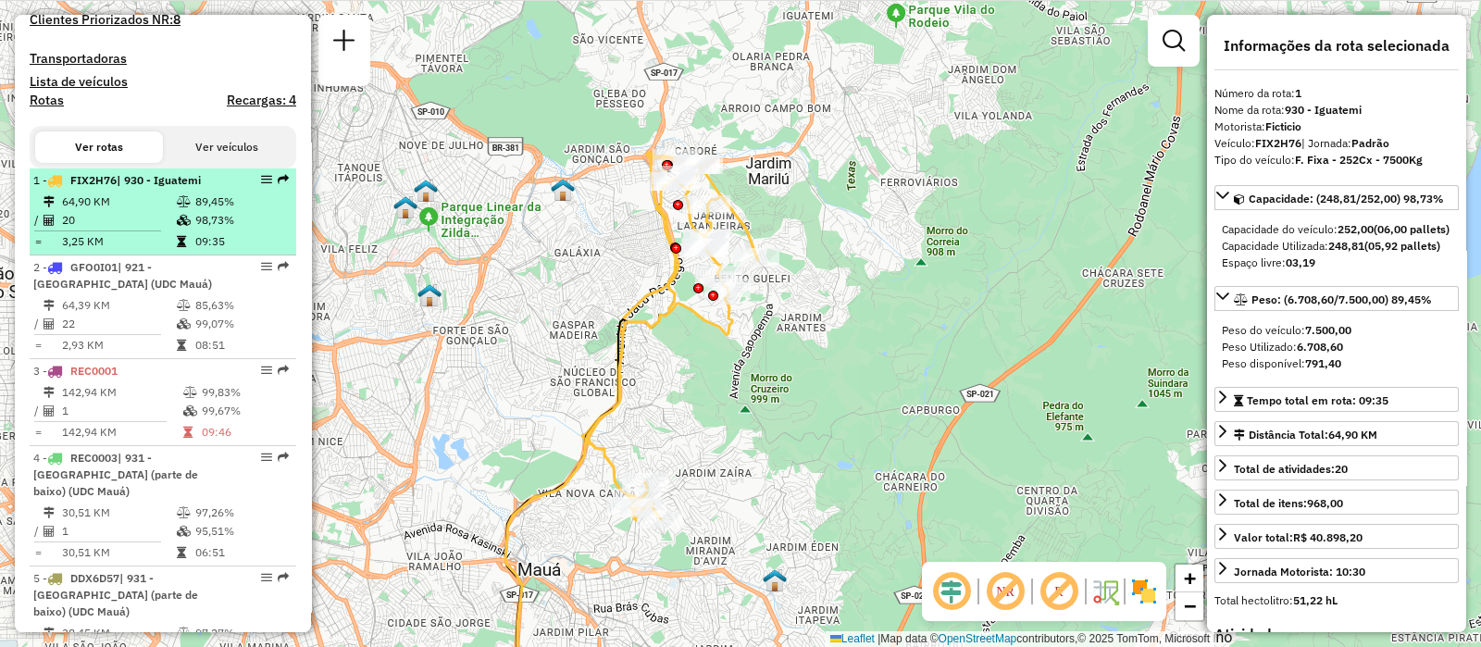
scroll to position [462, 0]
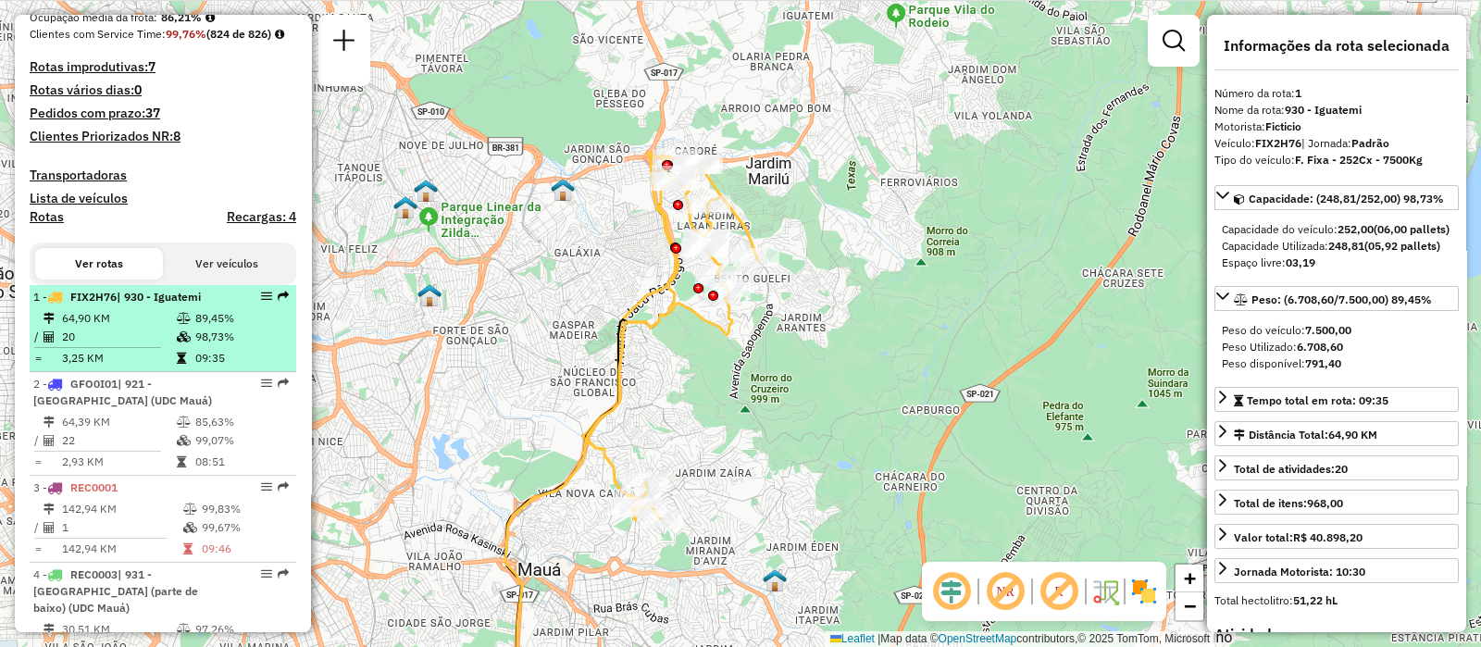
click at [120, 346] on td "20" at bounding box center [118, 337] width 115 height 19
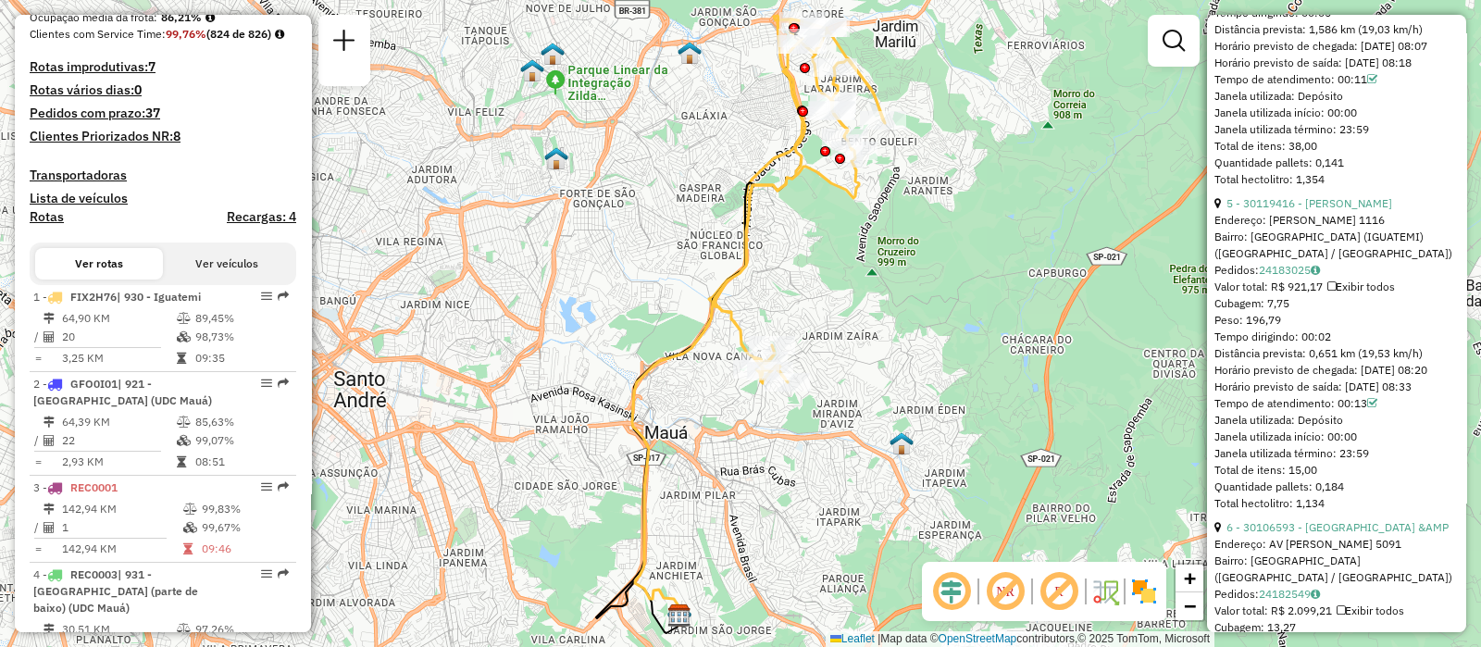
scroll to position [1400, 0]
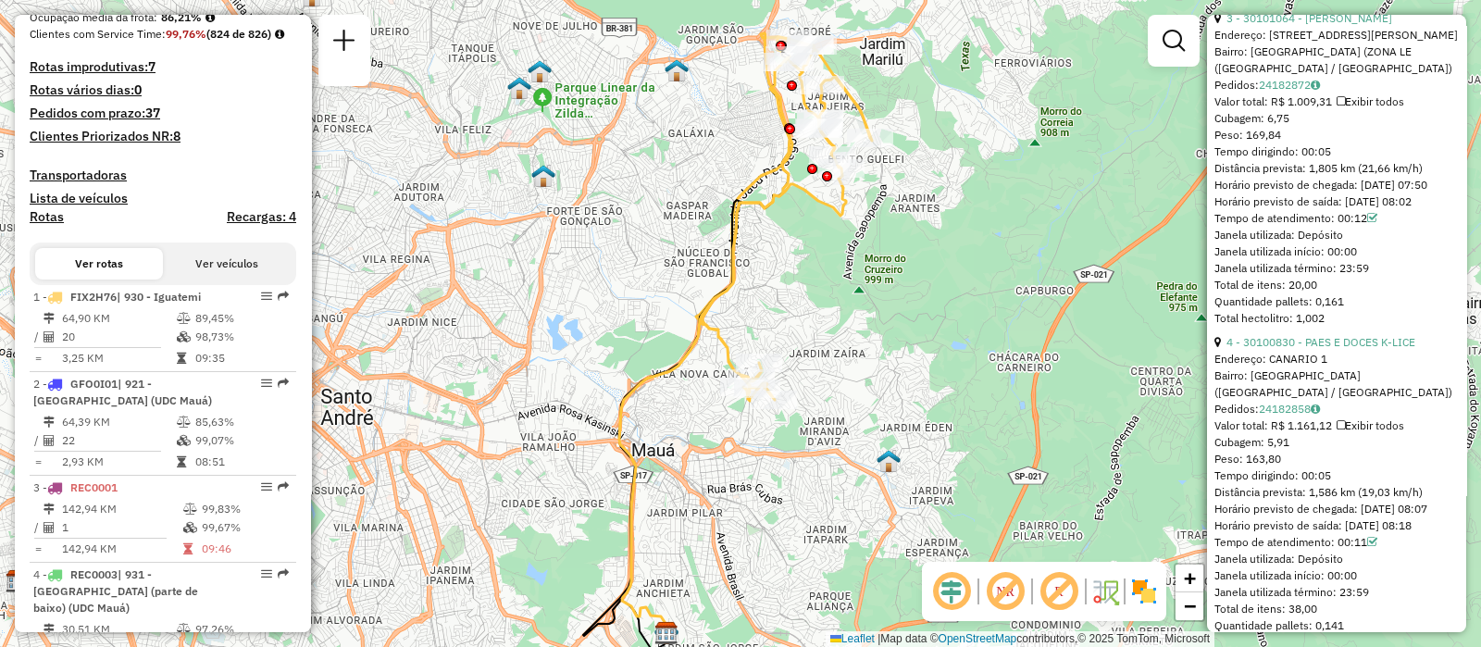
drag, startPoint x: 966, startPoint y: 316, endPoint x: 953, endPoint y: 331, distance: 20.4
click at [953, 331] on div "Janela de atendimento Grade de atendimento Capacidade Transportadoras Veículos …" at bounding box center [740, 323] width 1481 height 647
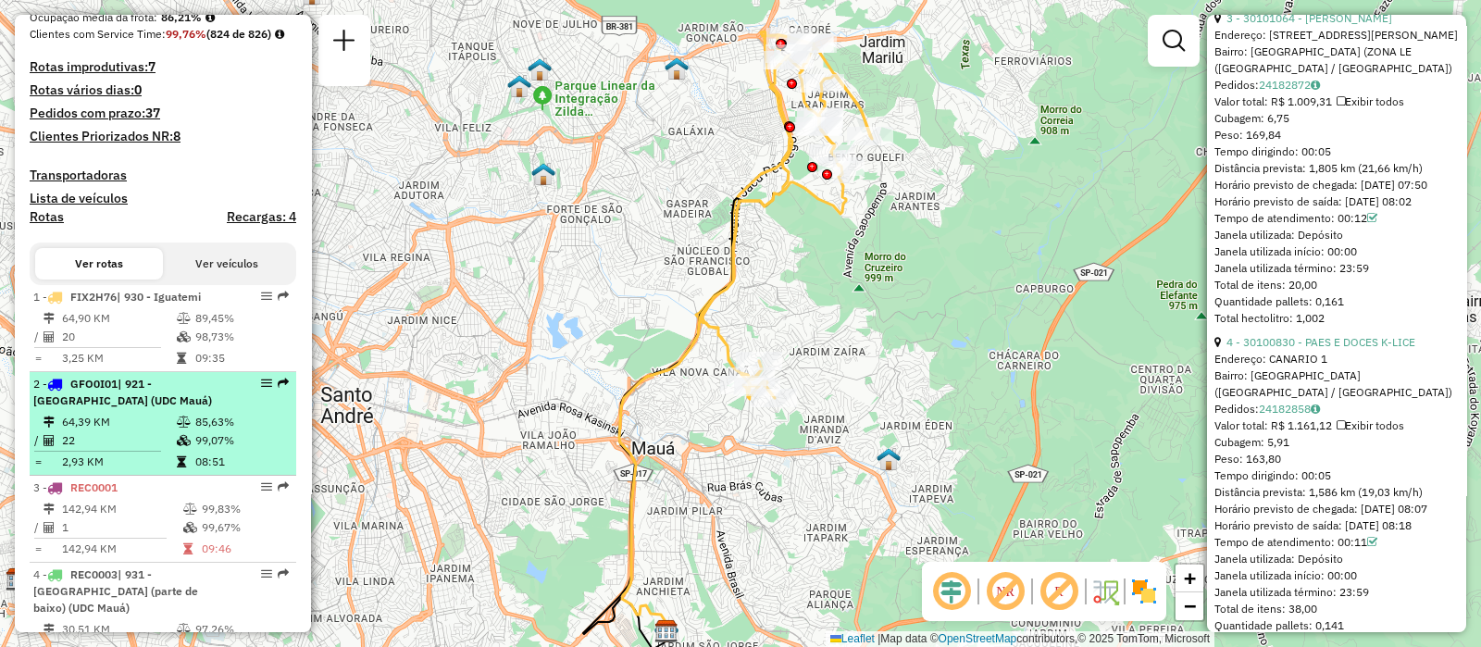
click at [112, 407] on span "| 921 - Jardim Planalto (UDC Mauá)" at bounding box center [122, 392] width 179 height 31
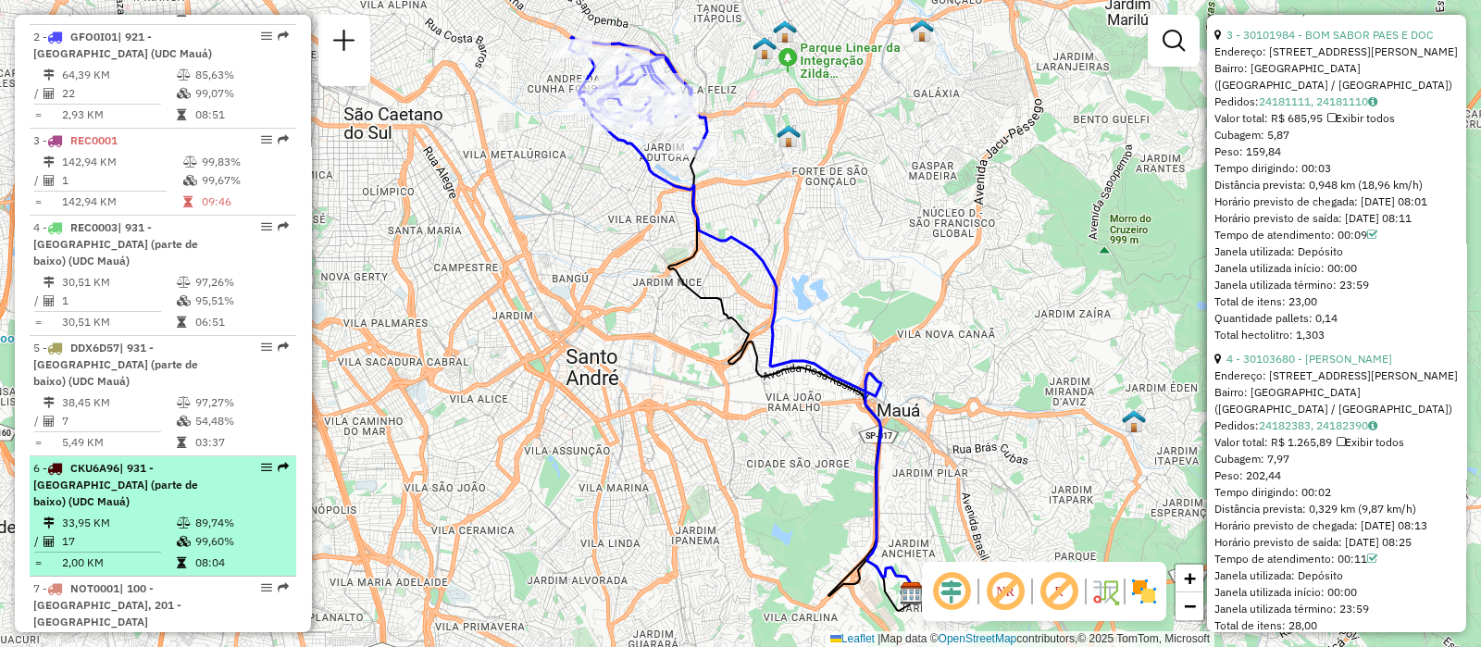
scroll to position [925, 0]
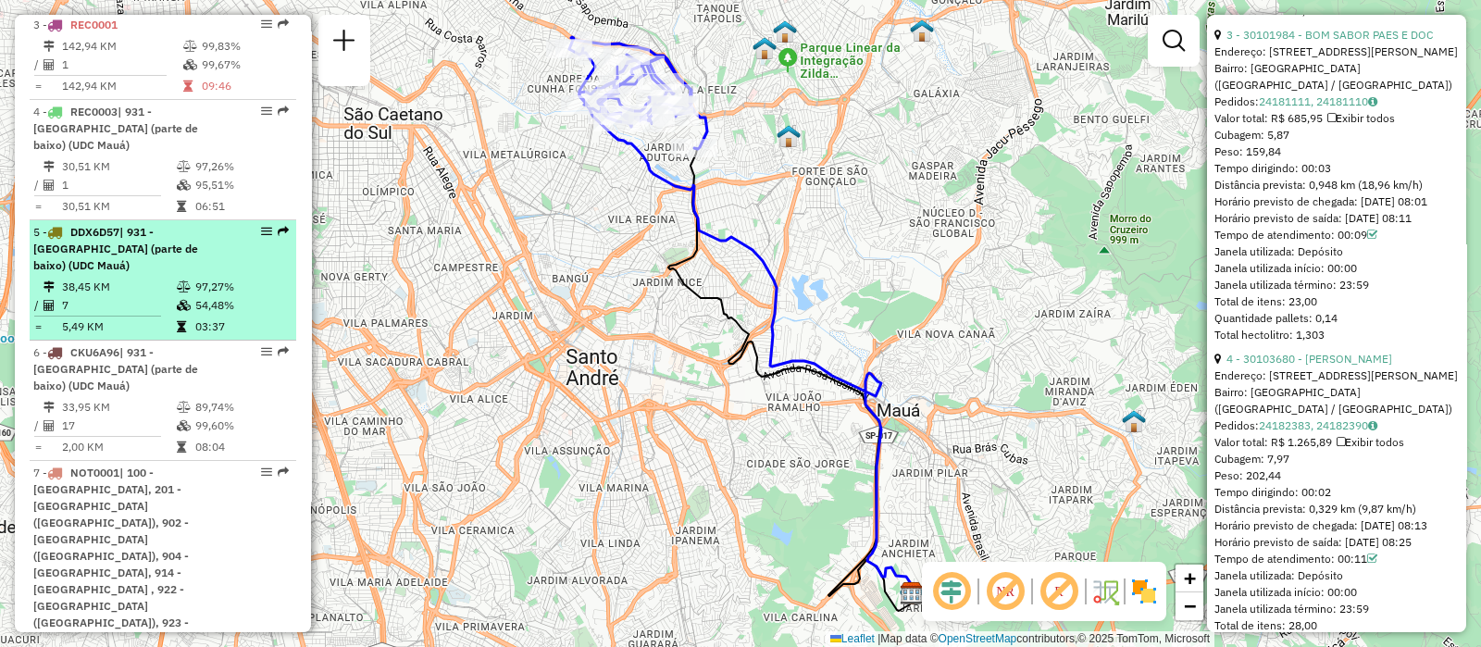
click at [125, 296] on td "7" at bounding box center [118, 305] width 115 height 19
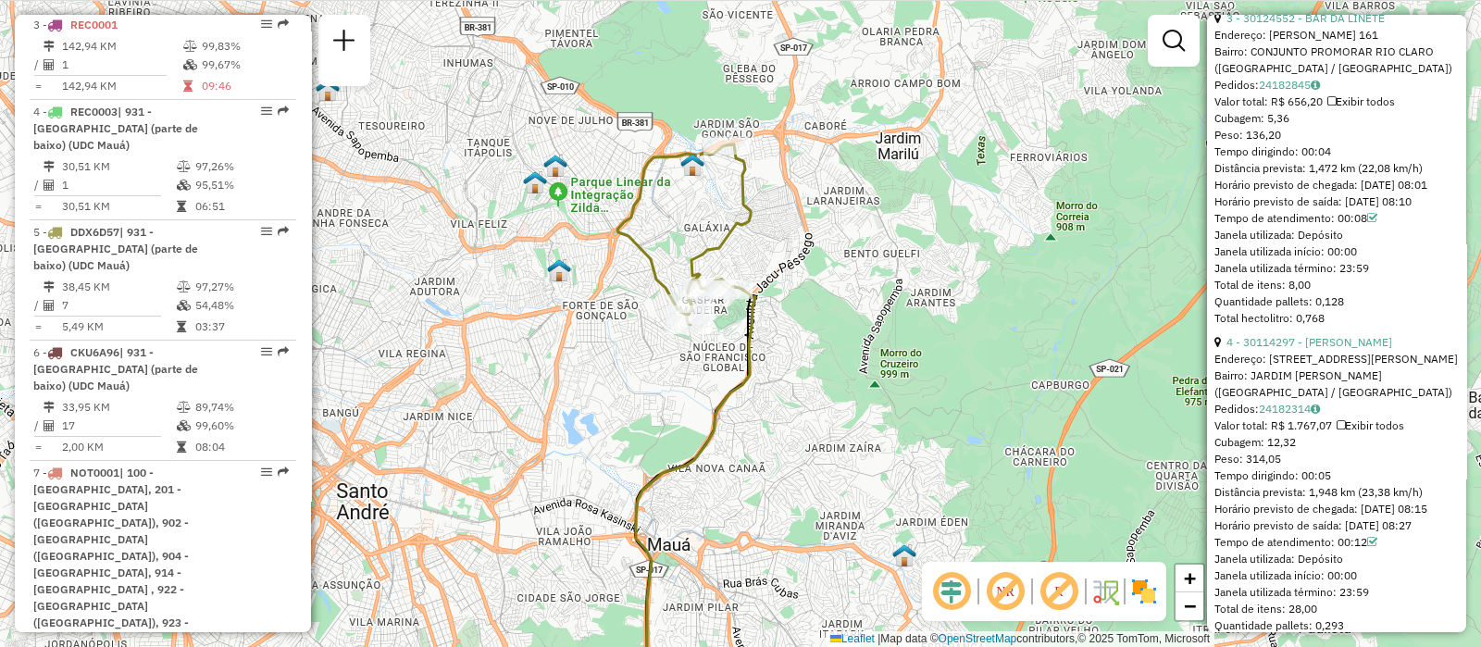
drag, startPoint x: 656, startPoint y: 225, endPoint x: 593, endPoint y: 346, distance: 136.6
click at [593, 346] on div "Janela de atendimento Grade de atendimento Capacidade Transportadoras Veículos …" at bounding box center [740, 323] width 1481 height 647
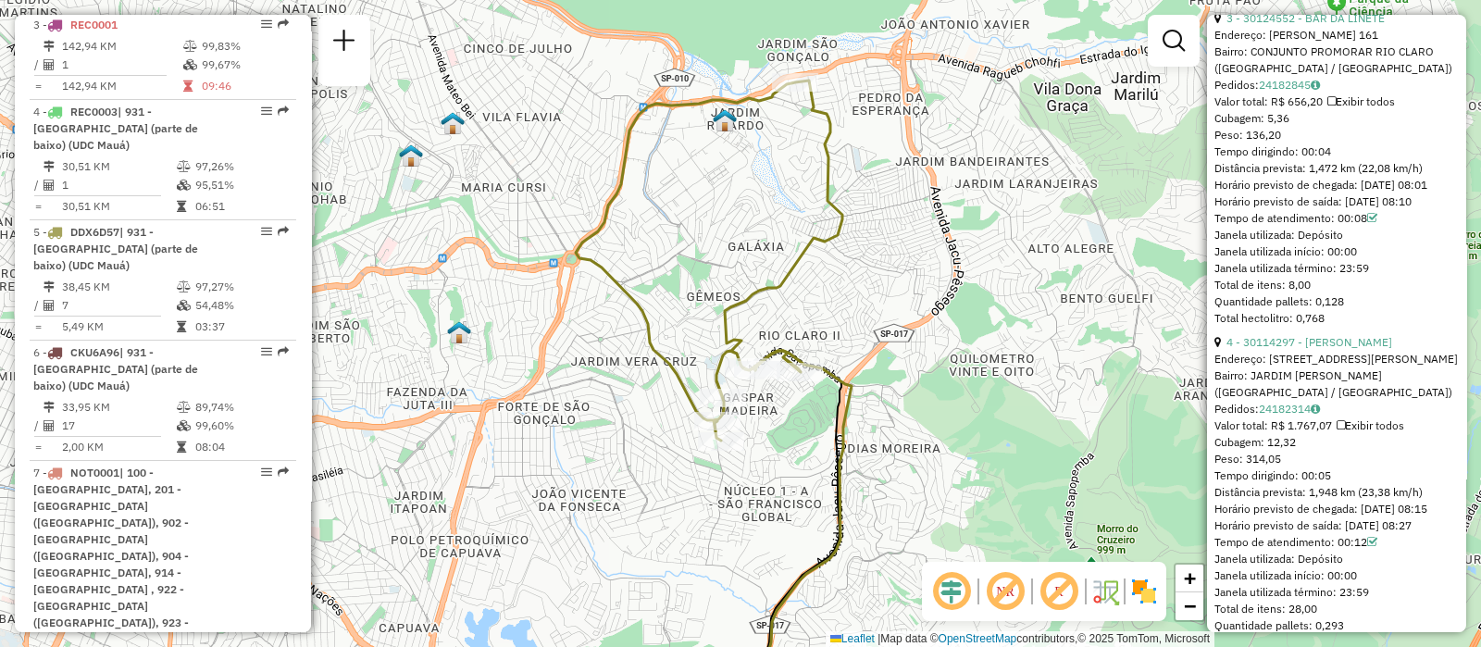
drag, startPoint x: 771, startPoint y: 277, endPoint x: 900, endPoint y: 348, distance: 147.9
click at [900, 348] on div "Janela de atendimento Grade de atendimento Capacidade Transportadoras Veículos …" at bounding box center [740, 323] width 1481 height 647
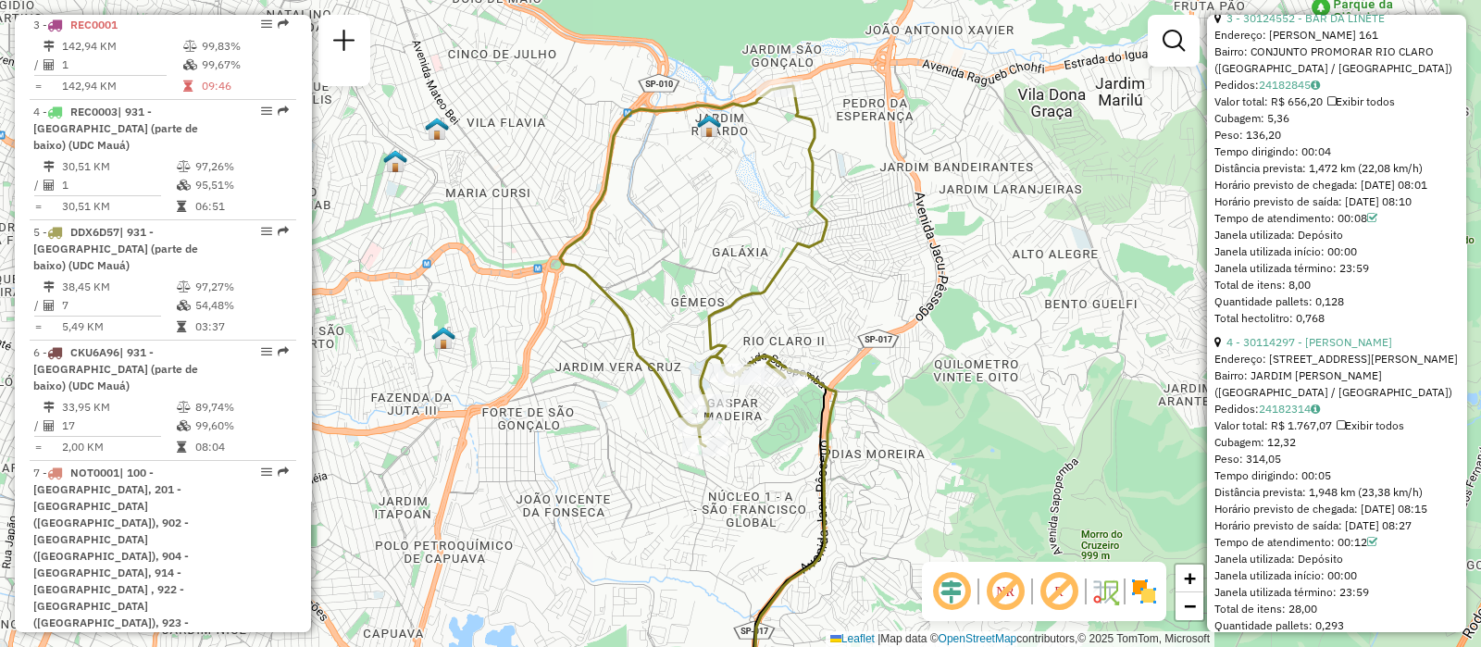
drag, startPoint x: 902, startPoint y: 352, endPoint x: 872, endPoint y: 344, distance: 31.4
click at [872, 344] on div "Janela de atendimento Grade de atendimento Capacidade Transportadoras Veículos …" at bounding box center [740, 323] width 1481 height 647
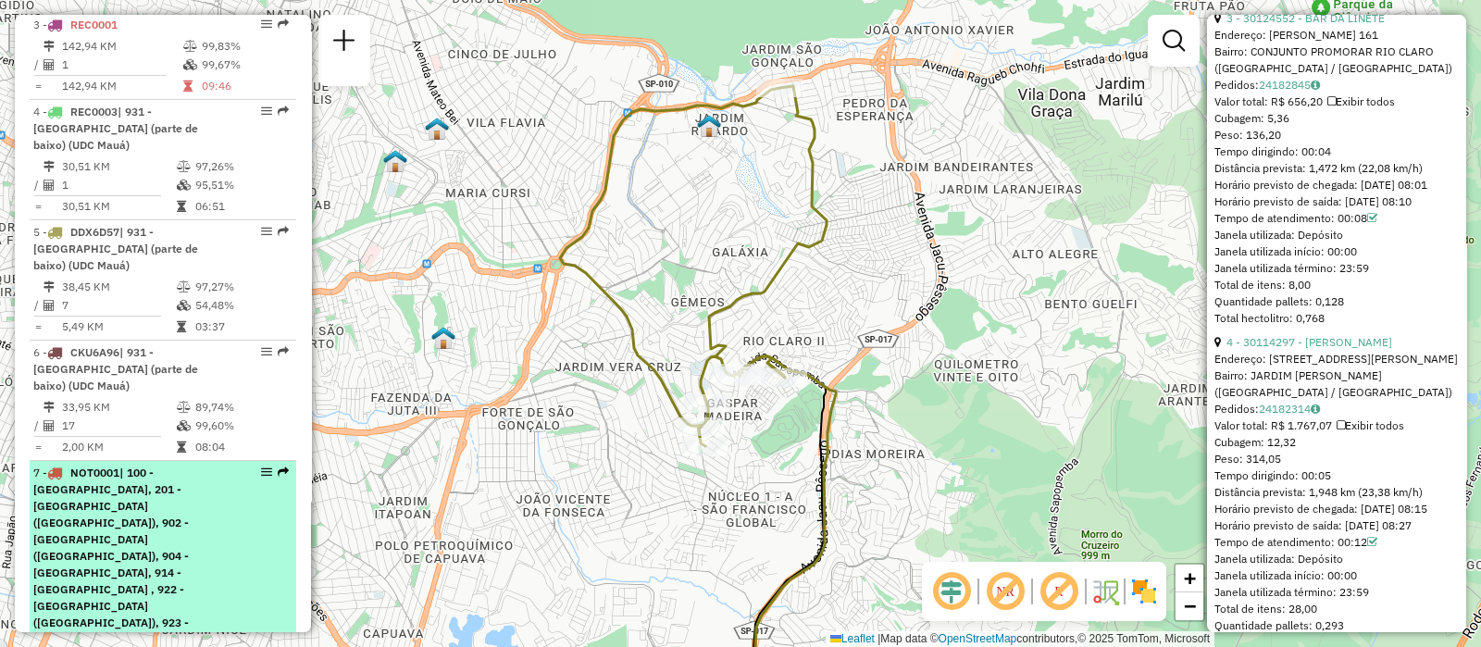
scroll to position [1041, 0]
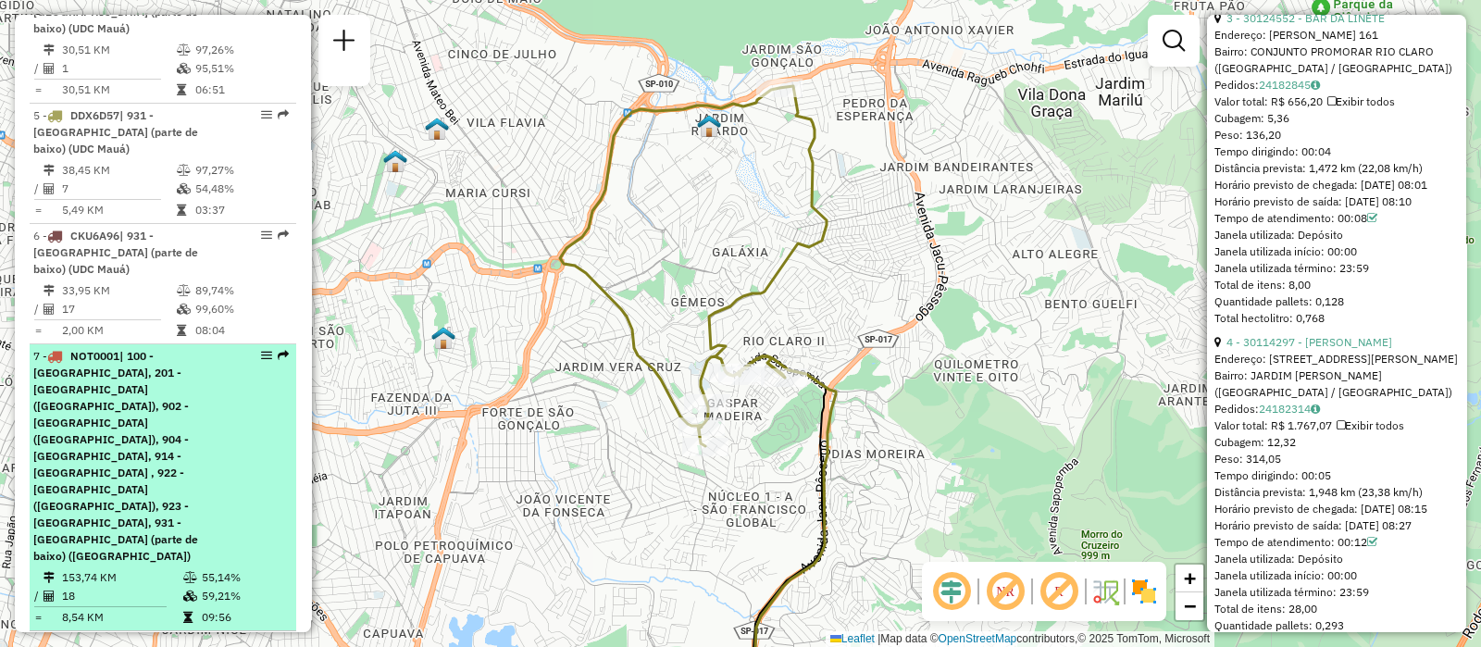
click at [163, 390] on span "| 100 - Parque Anchieta, 201 - Vila Metalurgica (UDC Mauá), 902 - Rio Grande da…" at bounding box center [115, 456] width 165 height 214
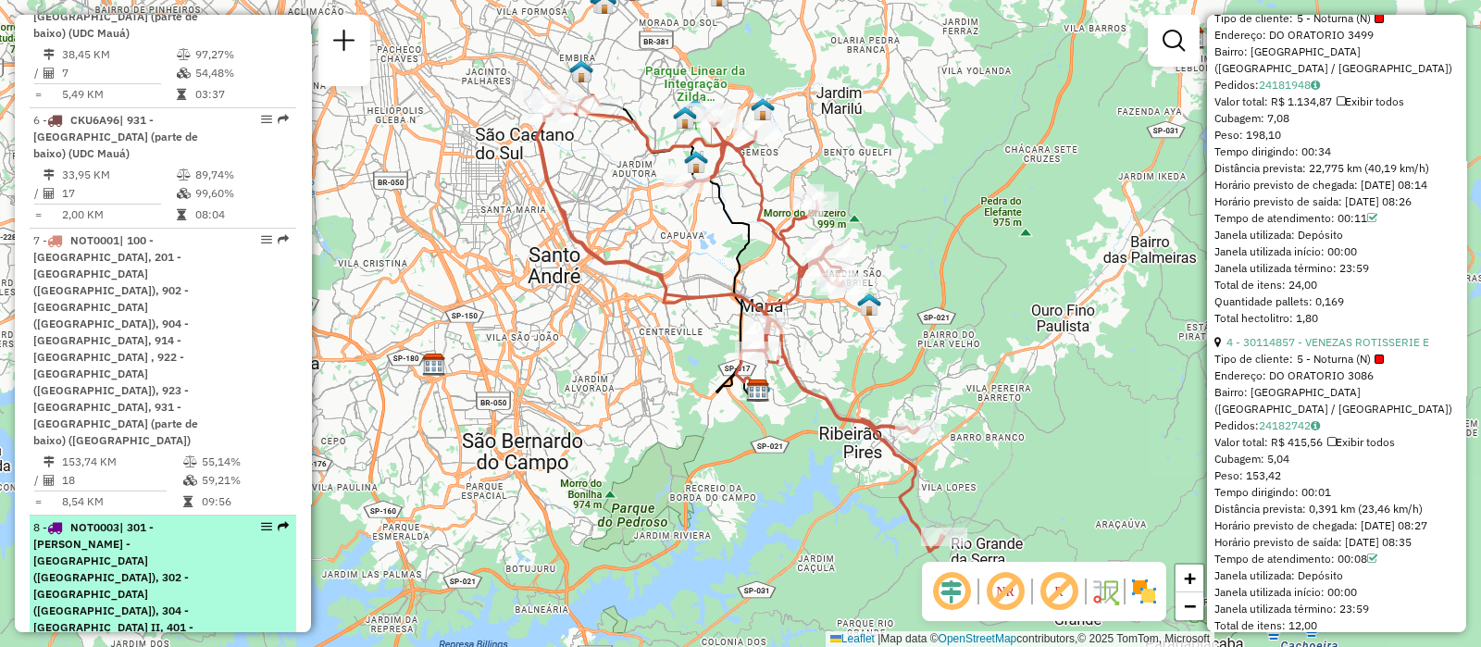
scroll to position [1272, 0]
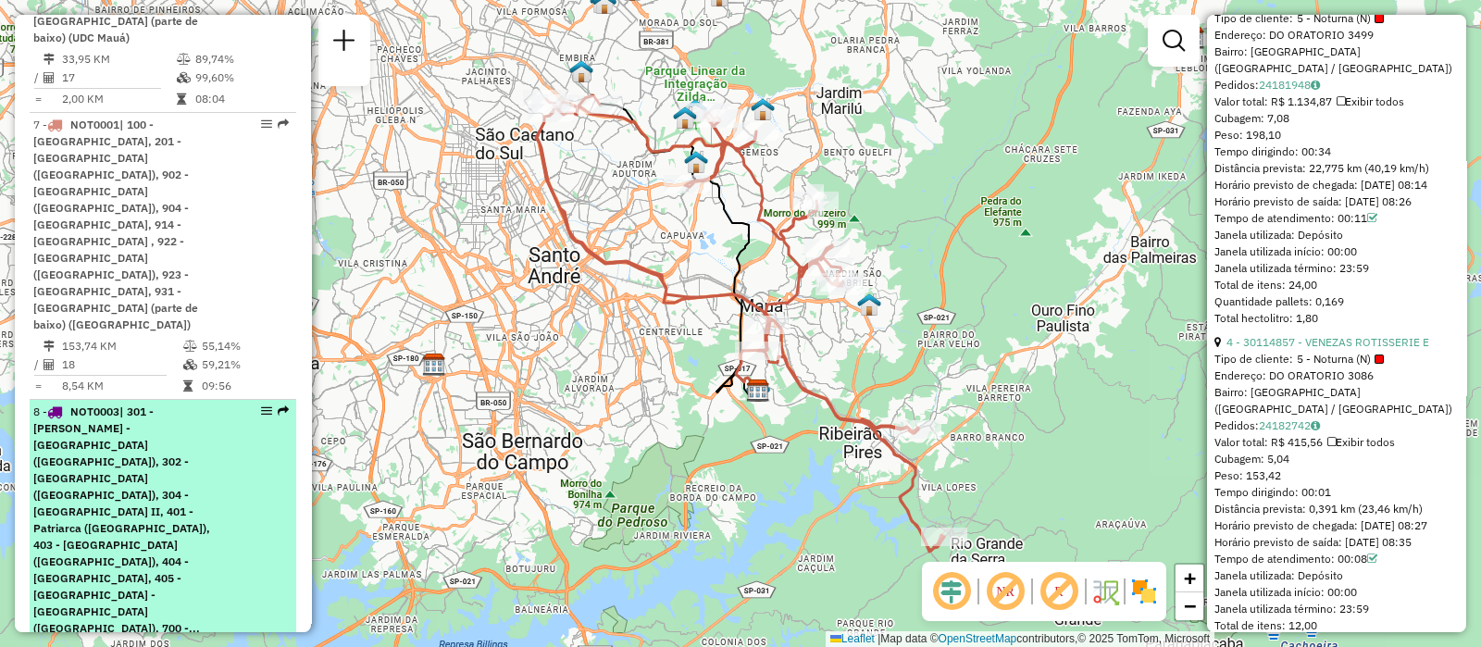
click at [140, 404] on span "| 301 - Anália Franco - Vila Formosa (UDC Mauá), 302 - Vila Carrão (UDC Mauá), …" at bounding box center [121, 519] width 177 height 230
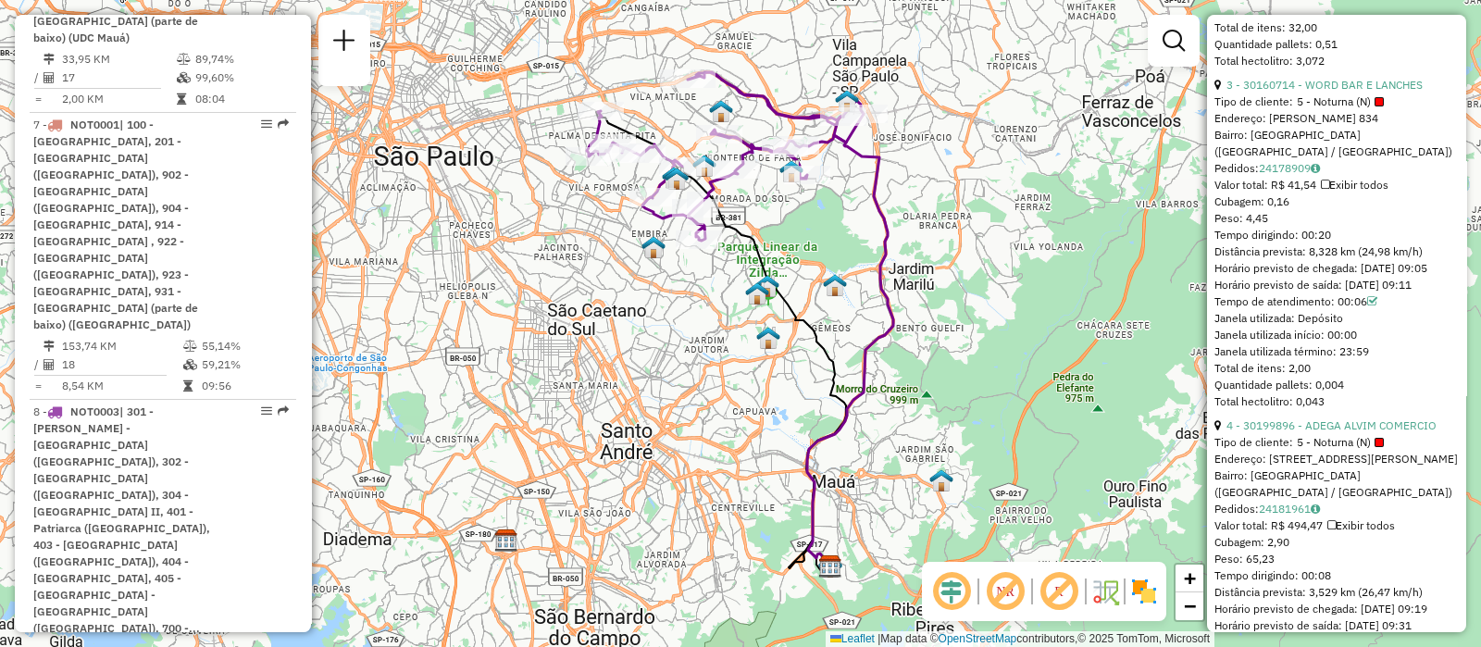
scroll to position [1503, 0]
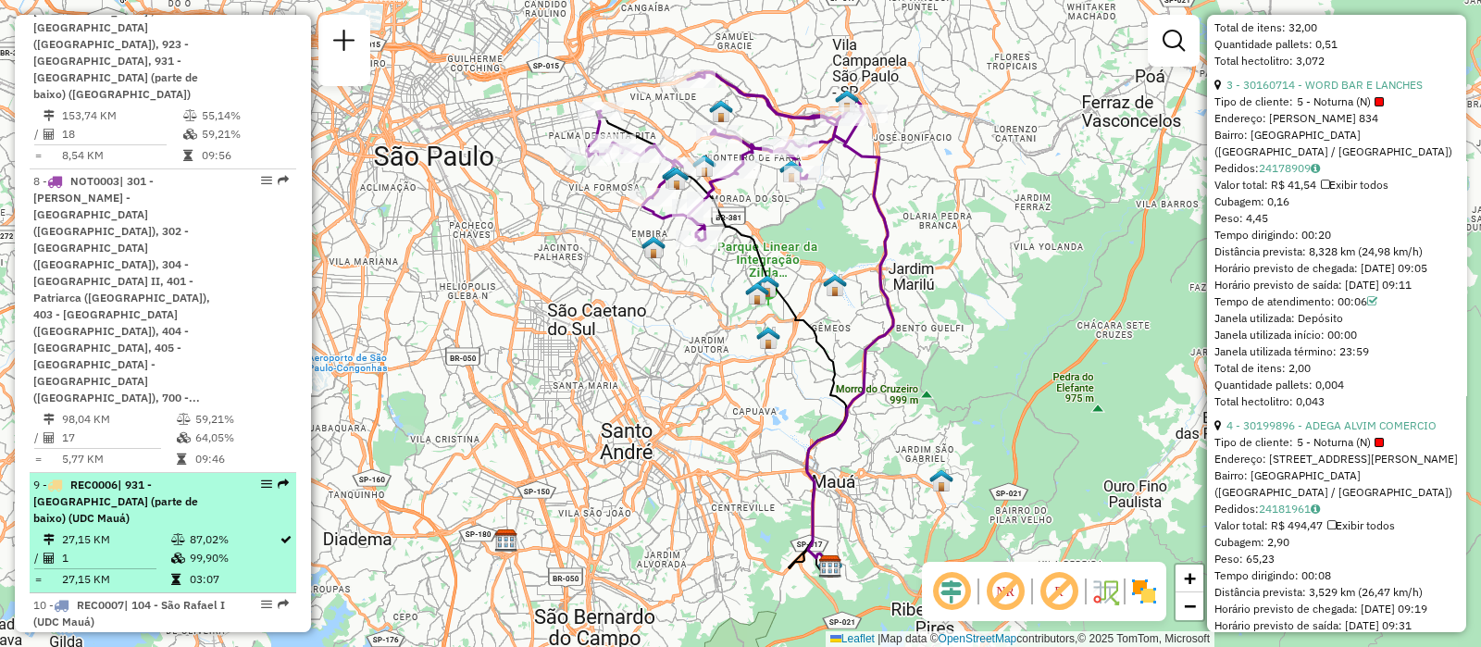
click at [149, 473] on li "9 - REC0006 | 931 - Parque do Carmo (parte de baixo) (UDC Mauá) 27,15 KM 87,02%…" at bounding box center [163, 533] width 267 height 120
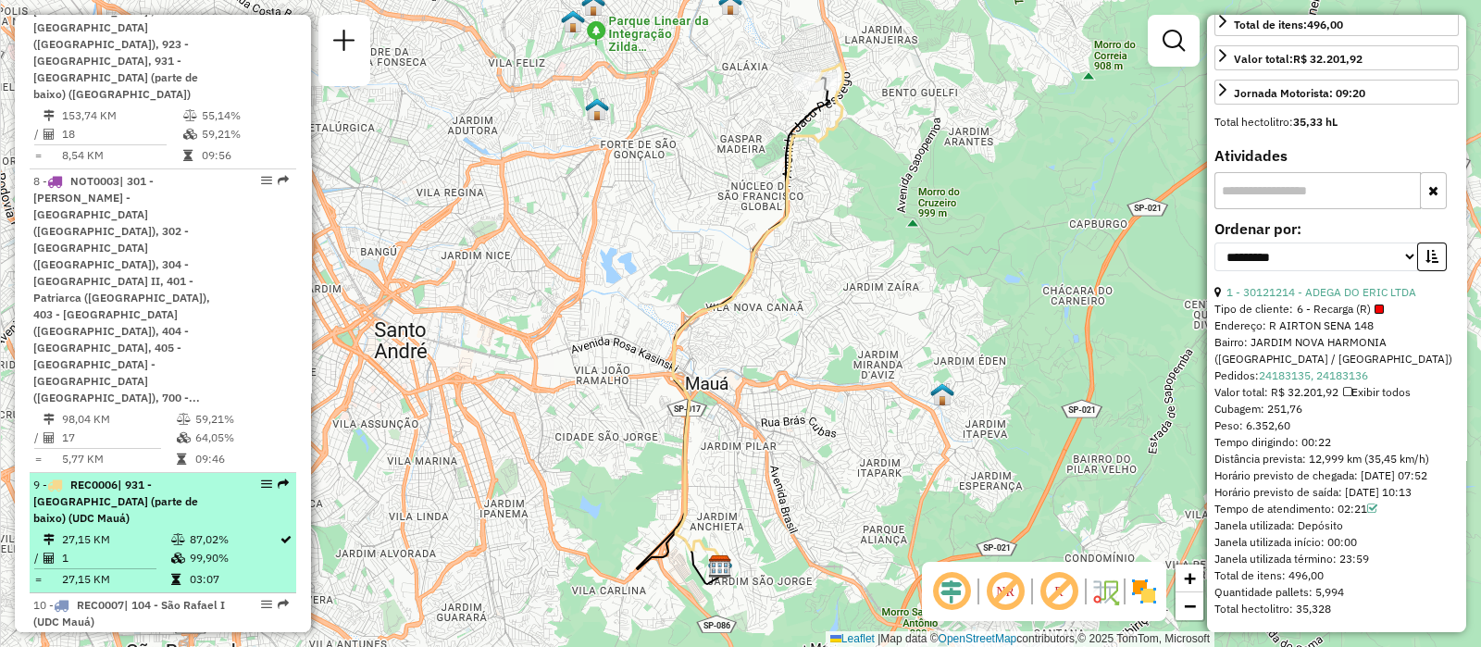
scroll to position [1619, 0]
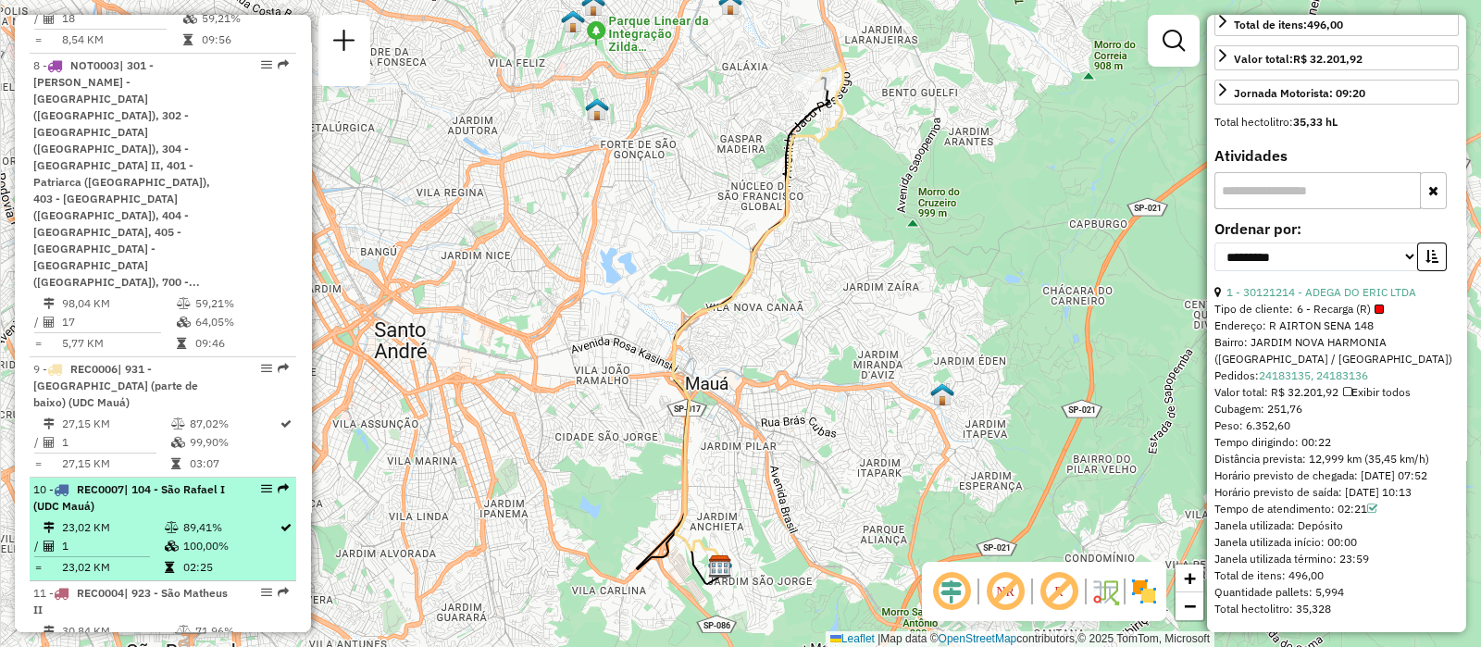
click at [152, 518] on td "23,02 KM" at bounding box center [112, 527] width 103 height 19
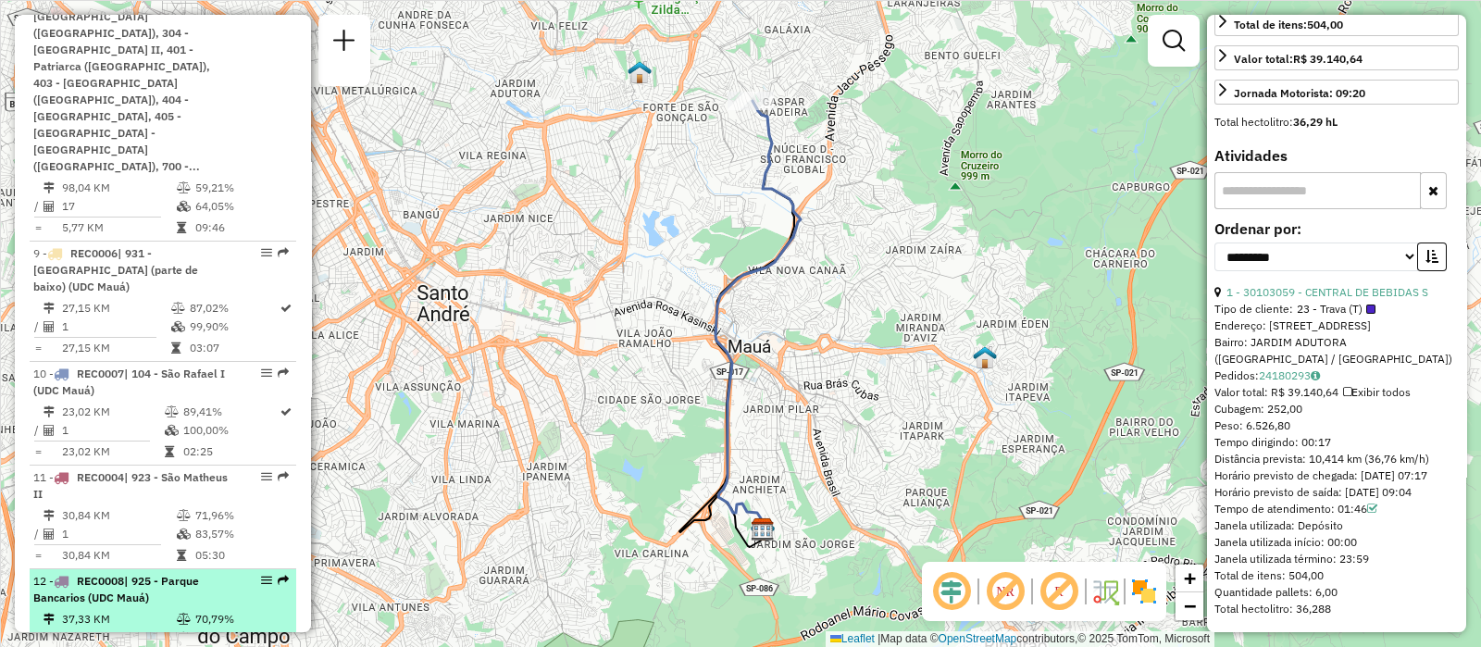
scroll to position [1850, 0]
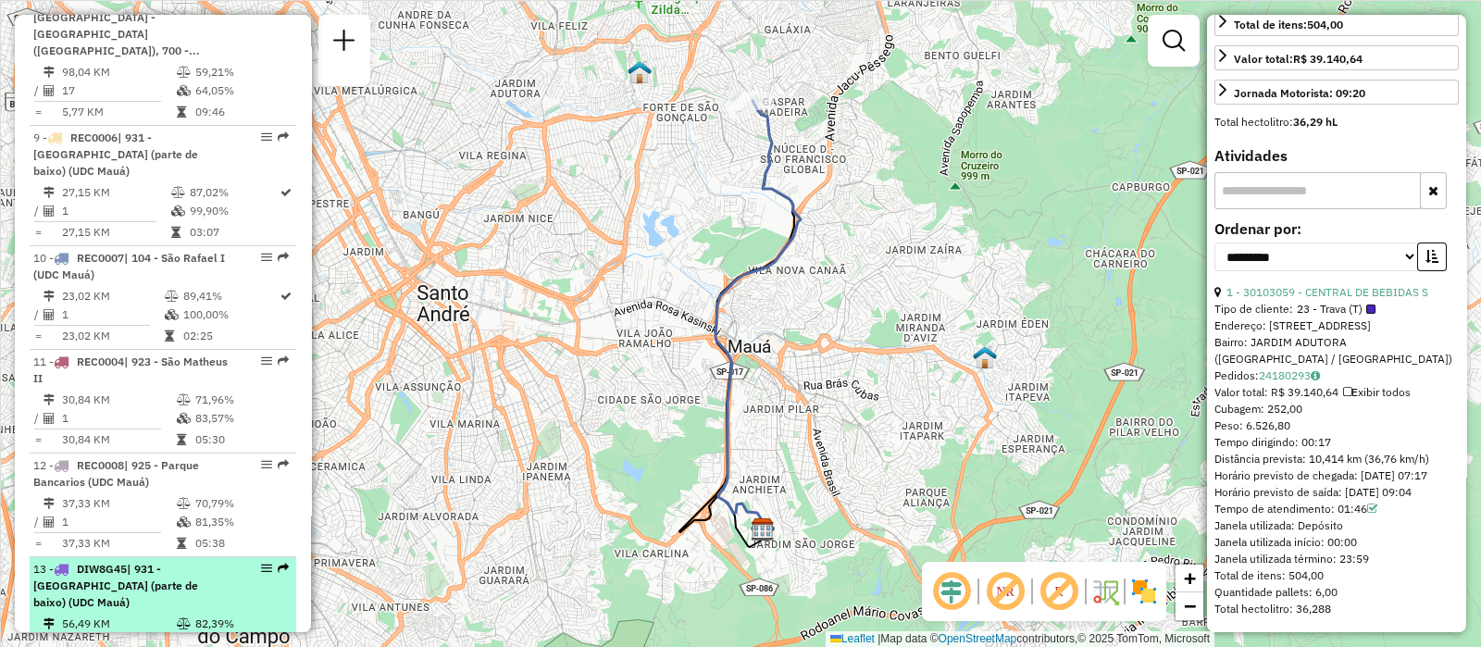
click at [141, 614] on td "56,49 KM" at bounding box center [118, 623] width 115 height 19
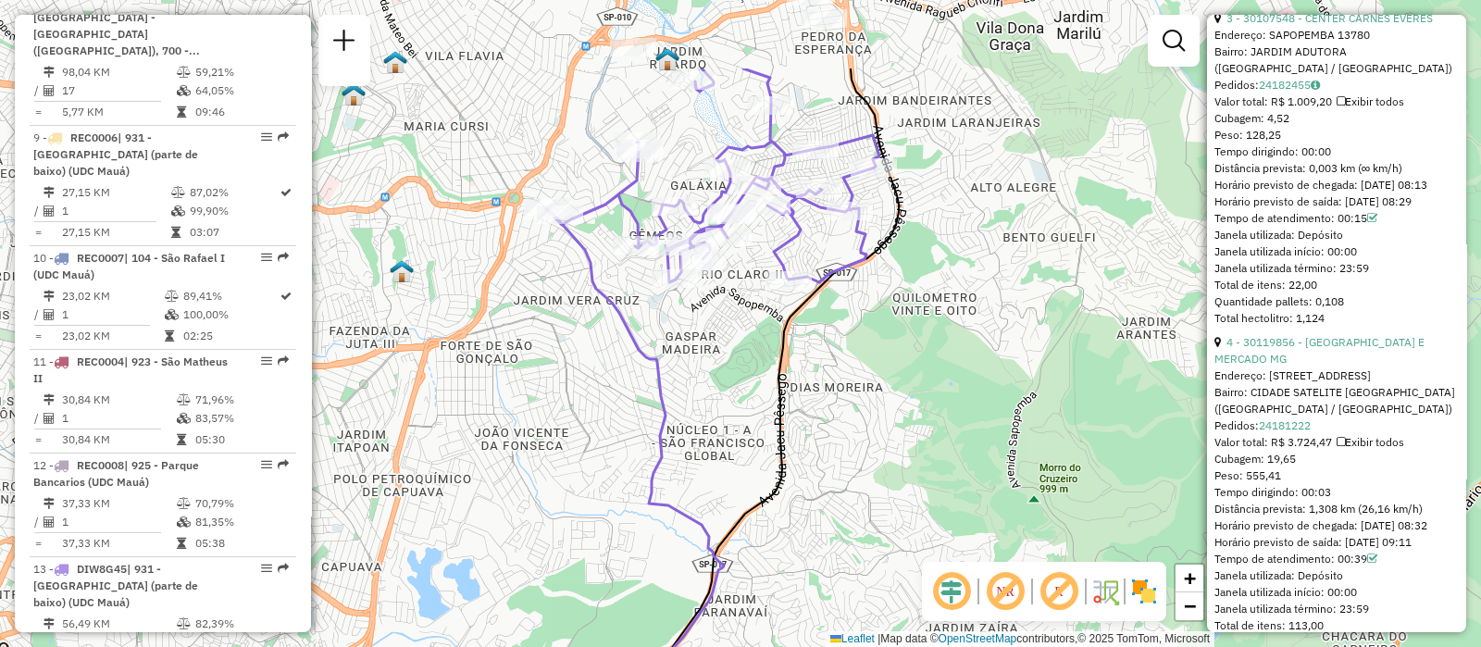
drag, startPoint x: 888, startPoint y: 170, endPoint x: 887, endPoint y: 309, distance: 138.8
click at [887, 309] on div "Janela de atendimento Grade de atendimento Capacidade Transportadoras Veículos …" at bounding box center [740, 323] width 1481 height 647
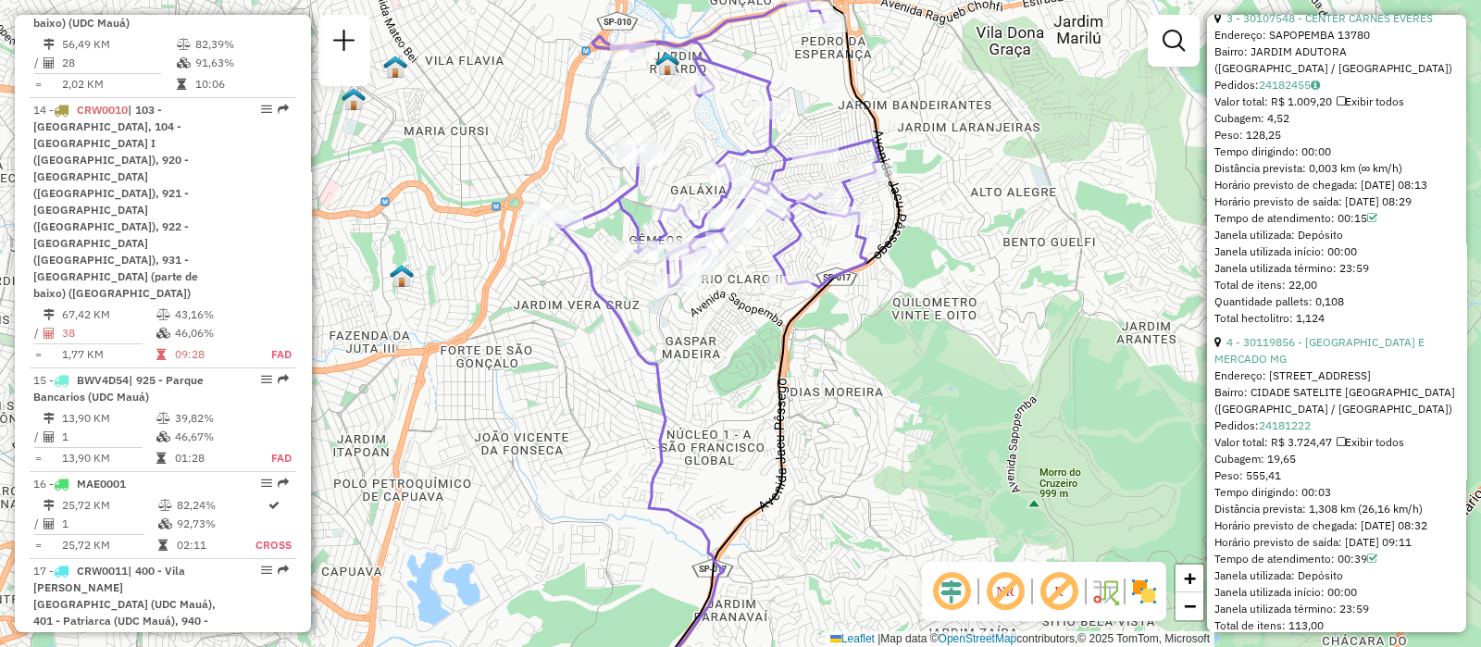
scroll to position [2545, 0]
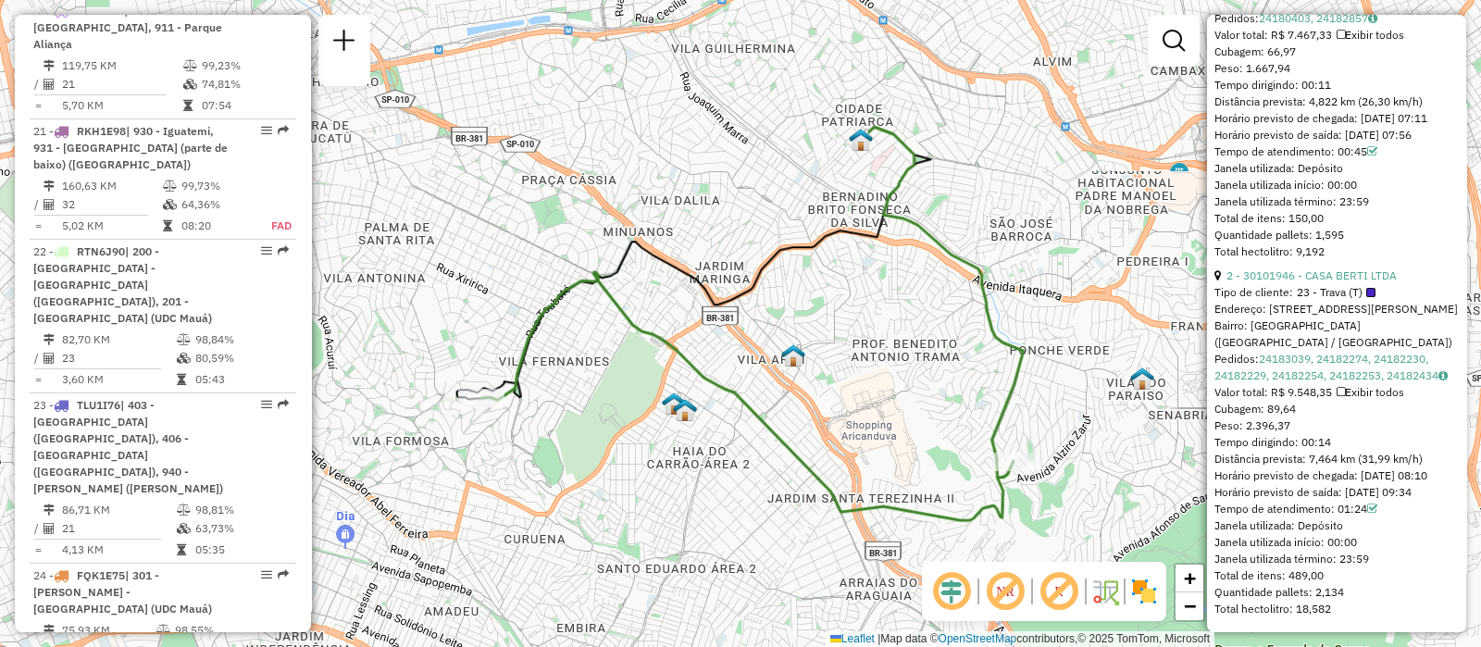
scroll to position [3516, 0]
